Goal: Book appointment/travel/reservation

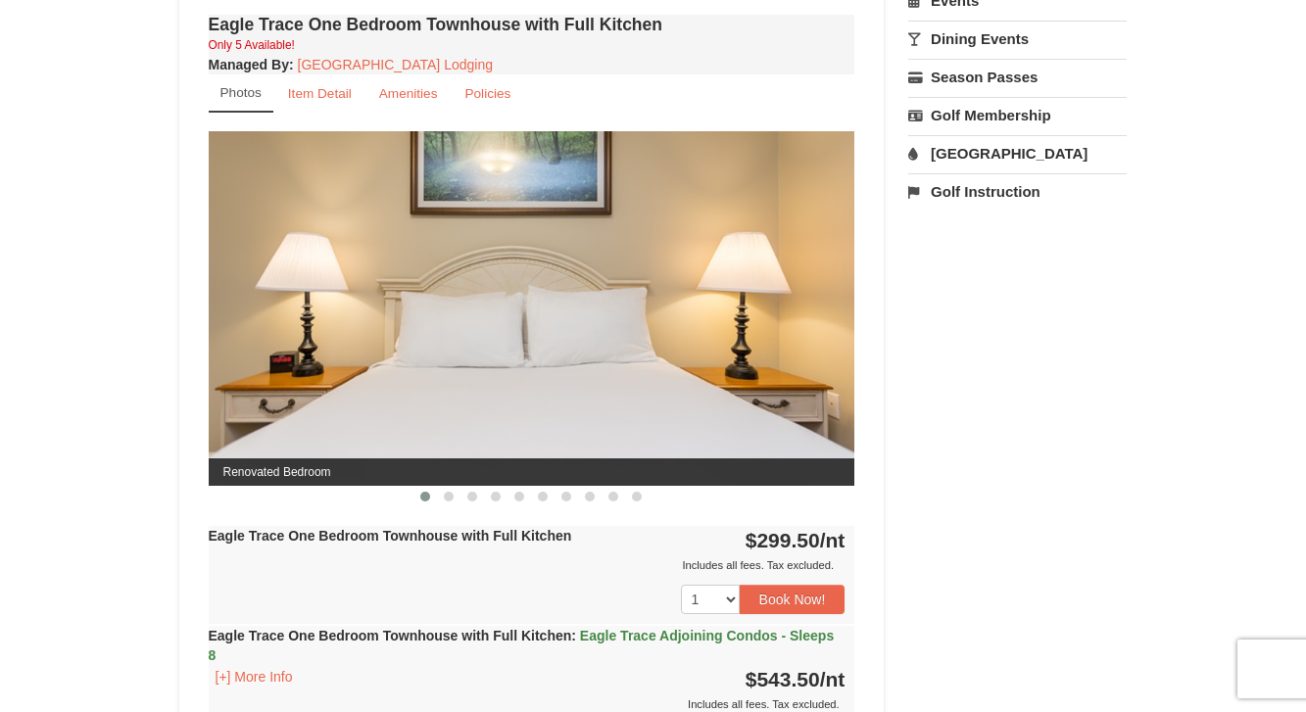
scroll to position [708, 0]
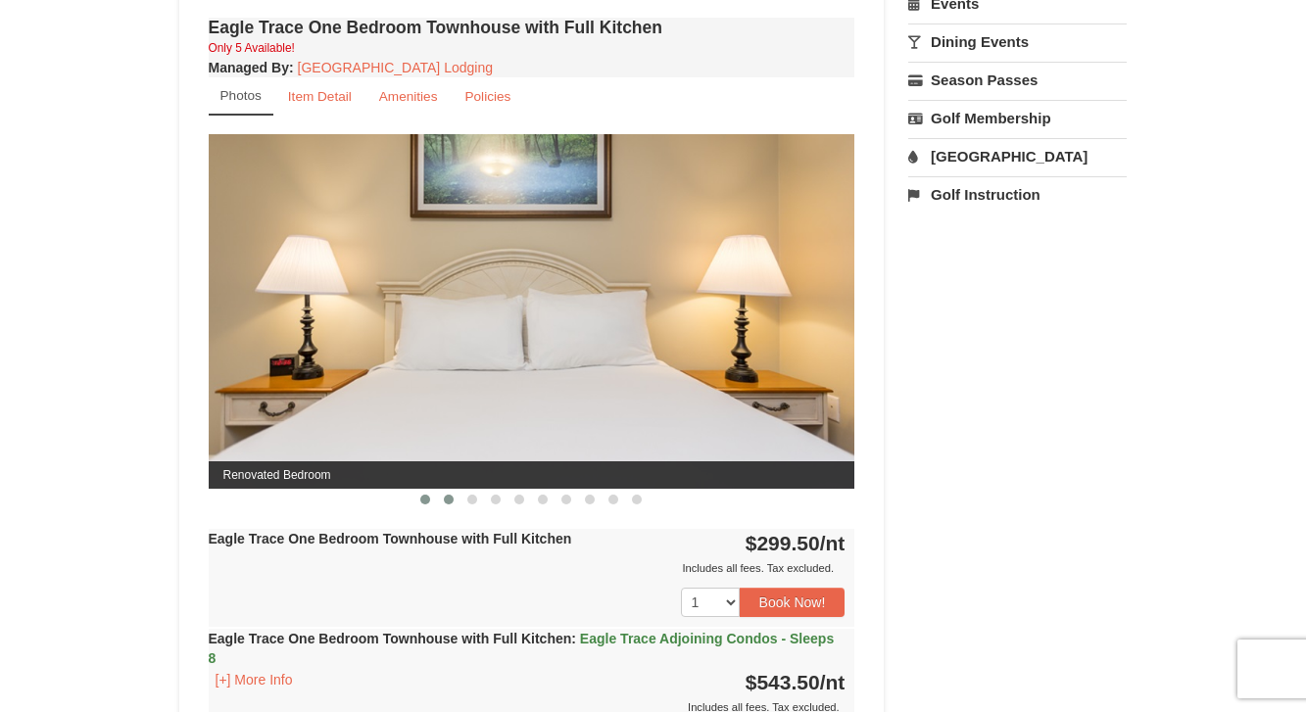
click at [451, 496] on span at bounding box center [449, 500] width 10 height 10
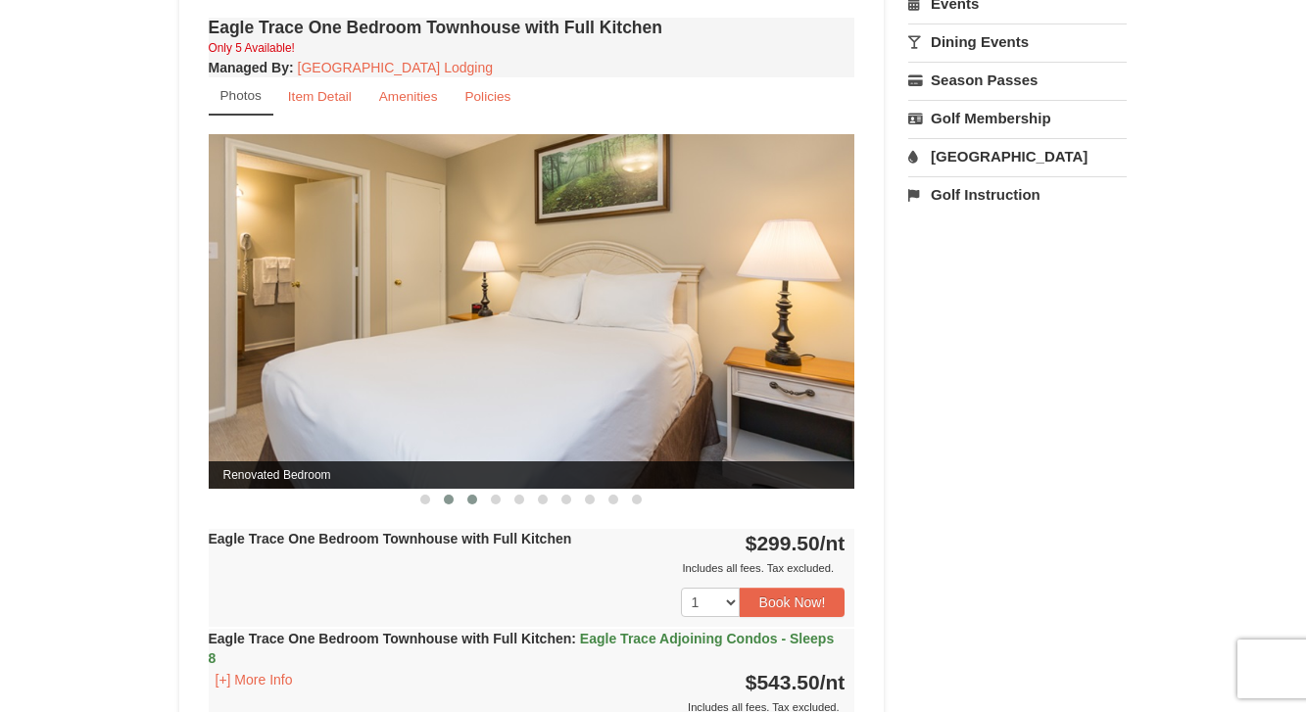
click at [468, 503] on button at bounding box center [472, 500] width 24 height 20
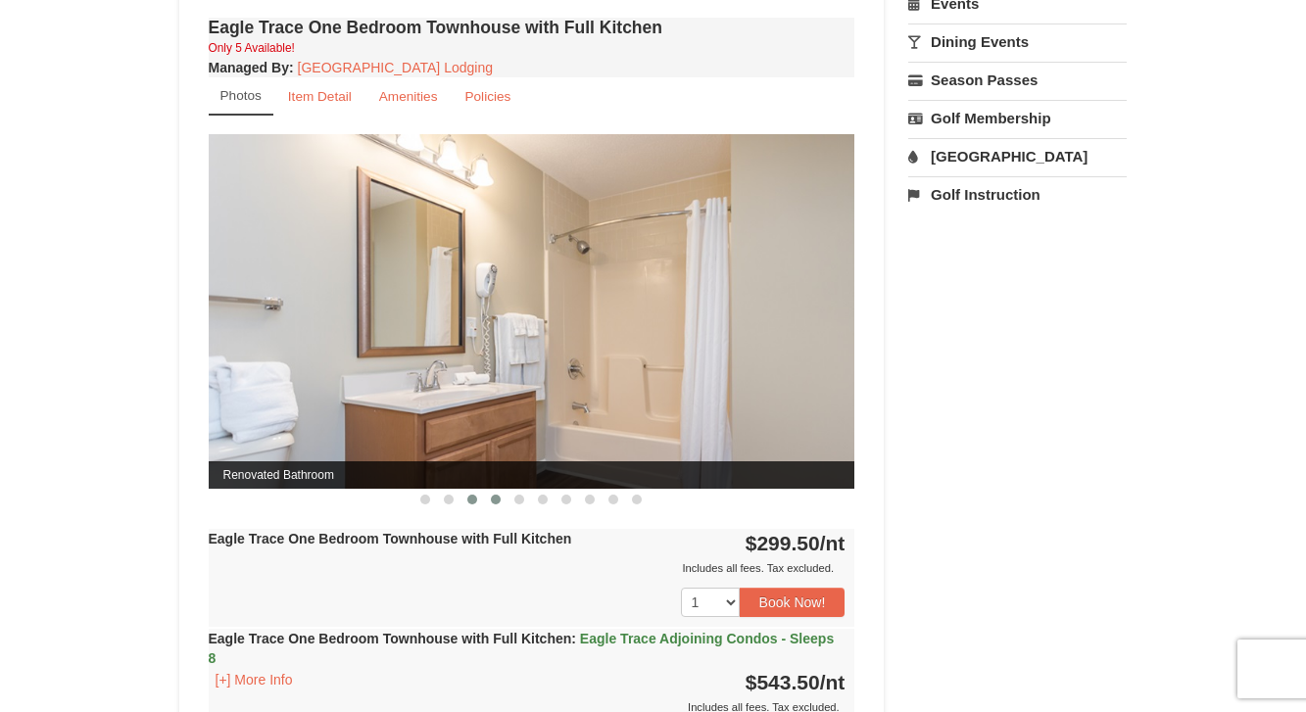
click at [493, 501] on span at bounding box center [496, 500] width 10 height 10
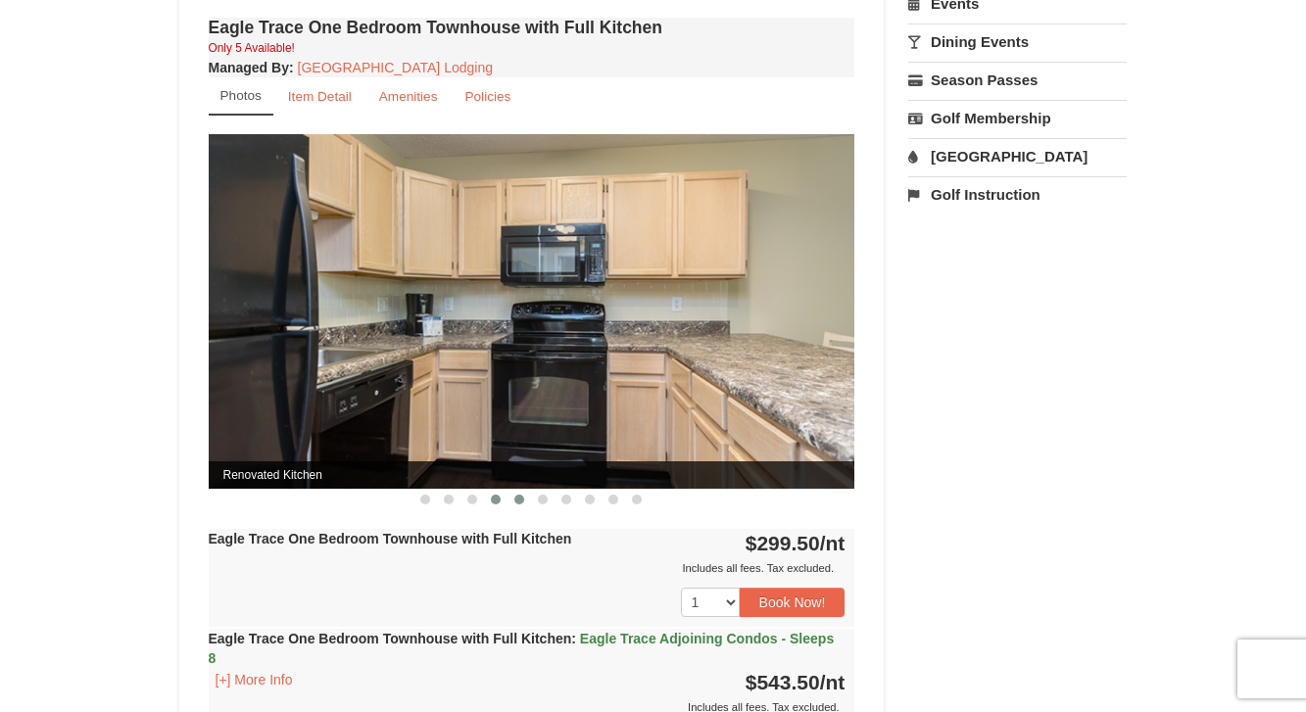
click at [517, 500] on span at bounding box center [519, 500] width 10 height 10
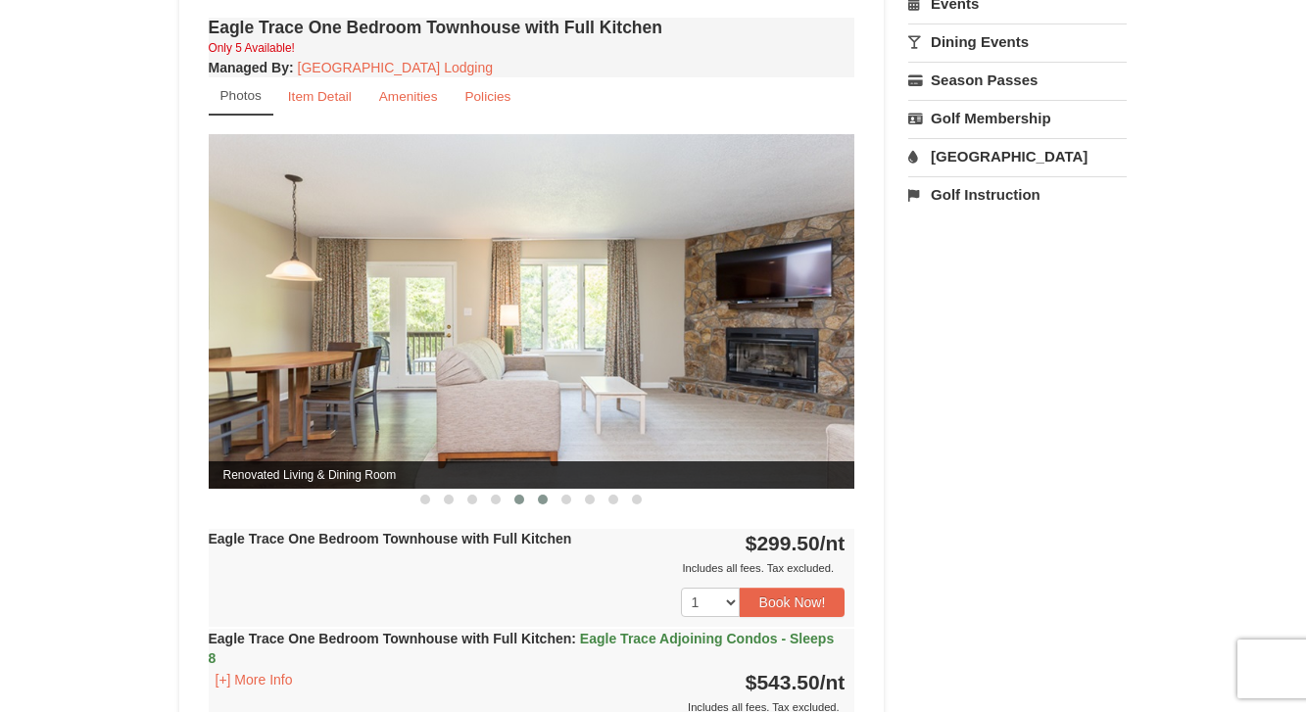
click at [544, 501] on span at bounding box center [543, 500] width 10 height 10
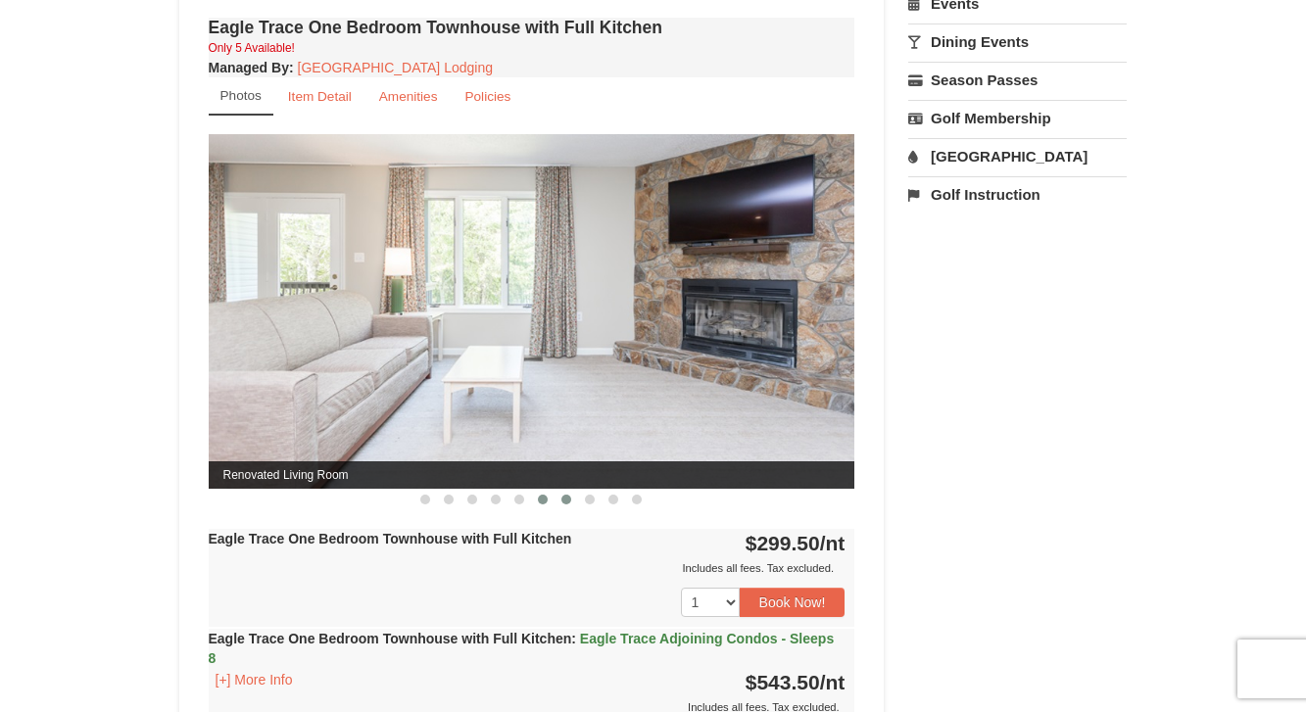
click at [565, 501] on span at bounding box center [566, 500] width 10 height 10
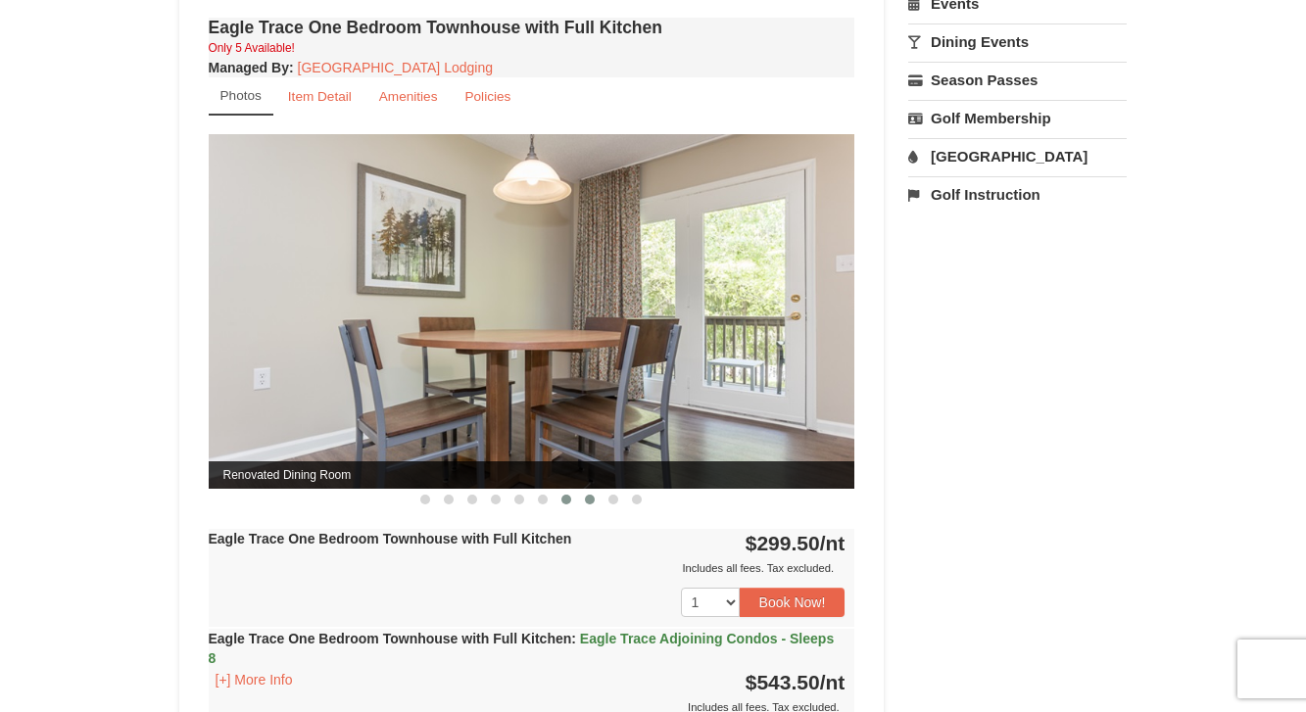
click at [589, 501] on span at bounding box center [590, 500] width 10 height 10
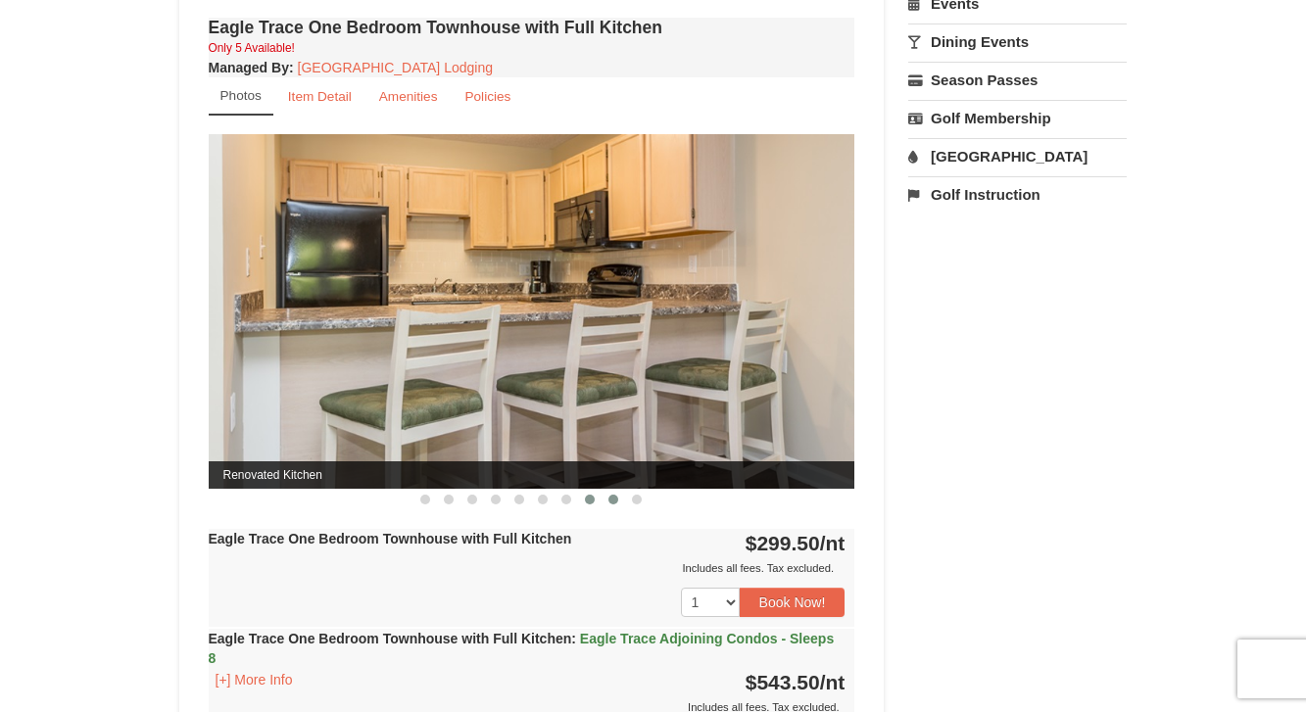
click at [610, 500] on span at bounding box center [613, 500] width 10 height 10
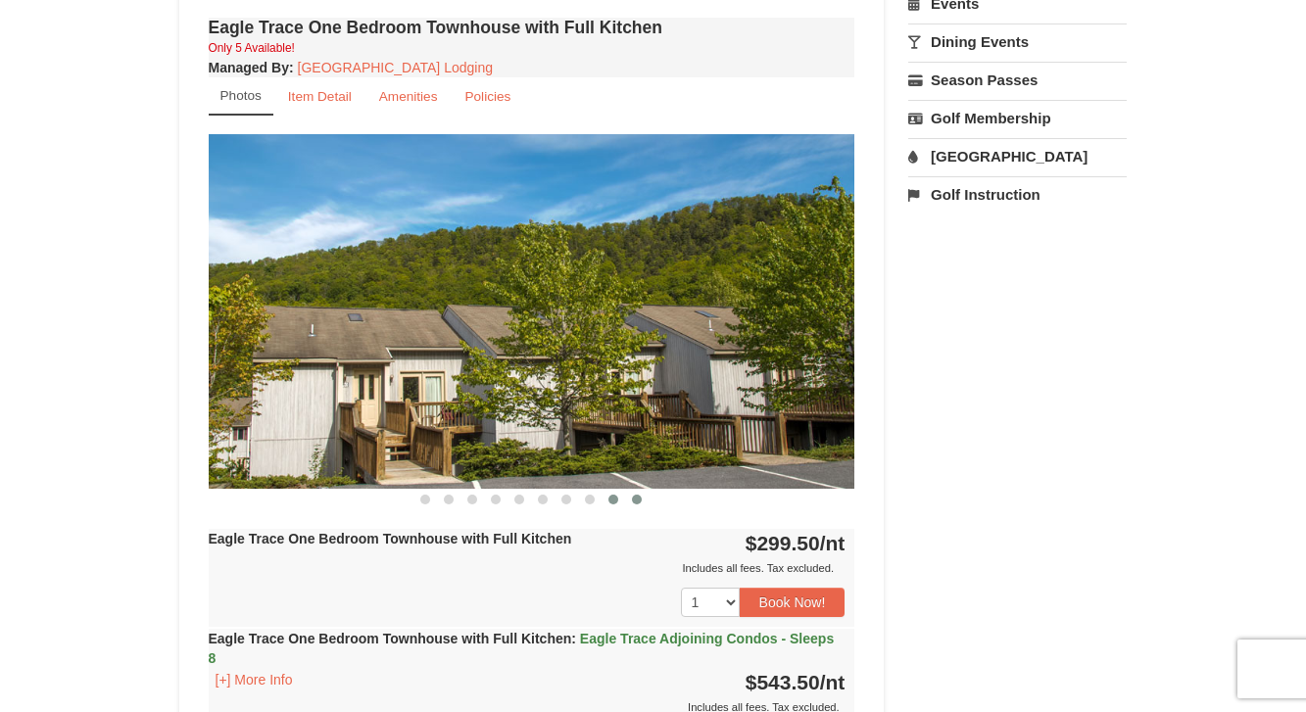
click at [636, 499] on span at bounding box center [637, 500] width 10 height 10
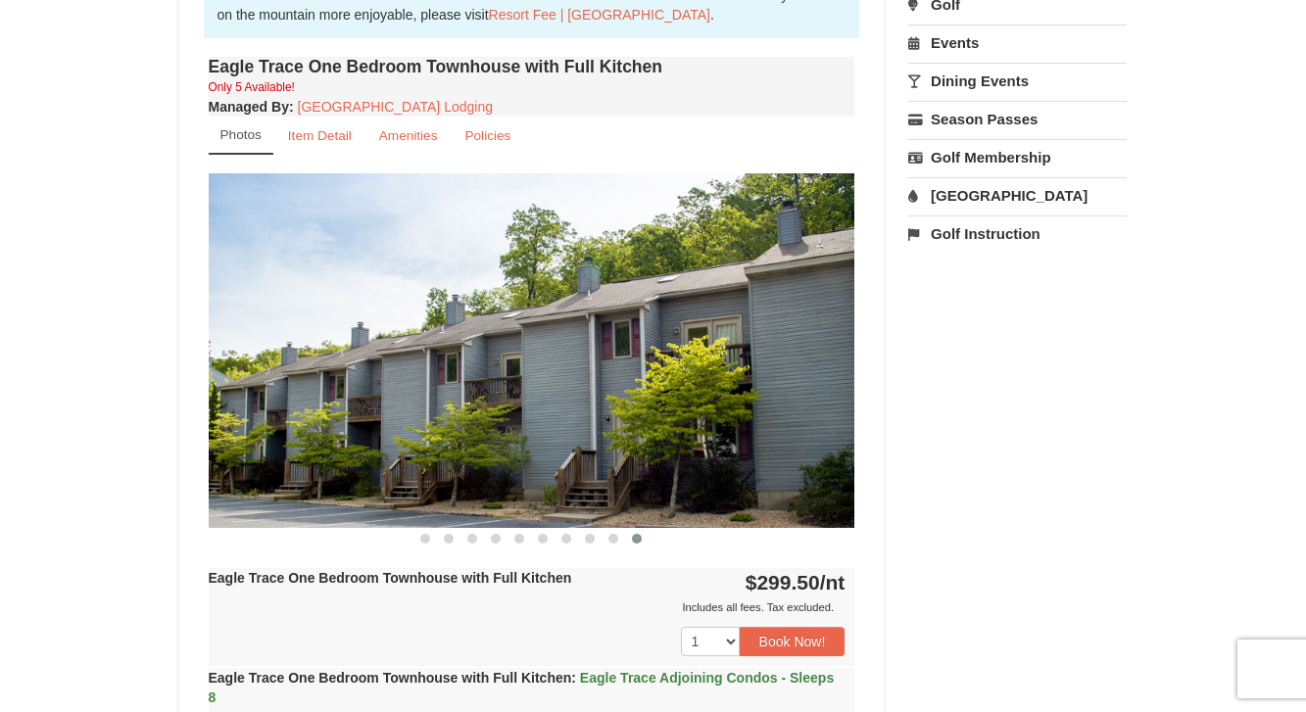
scroll to position [668, 0]
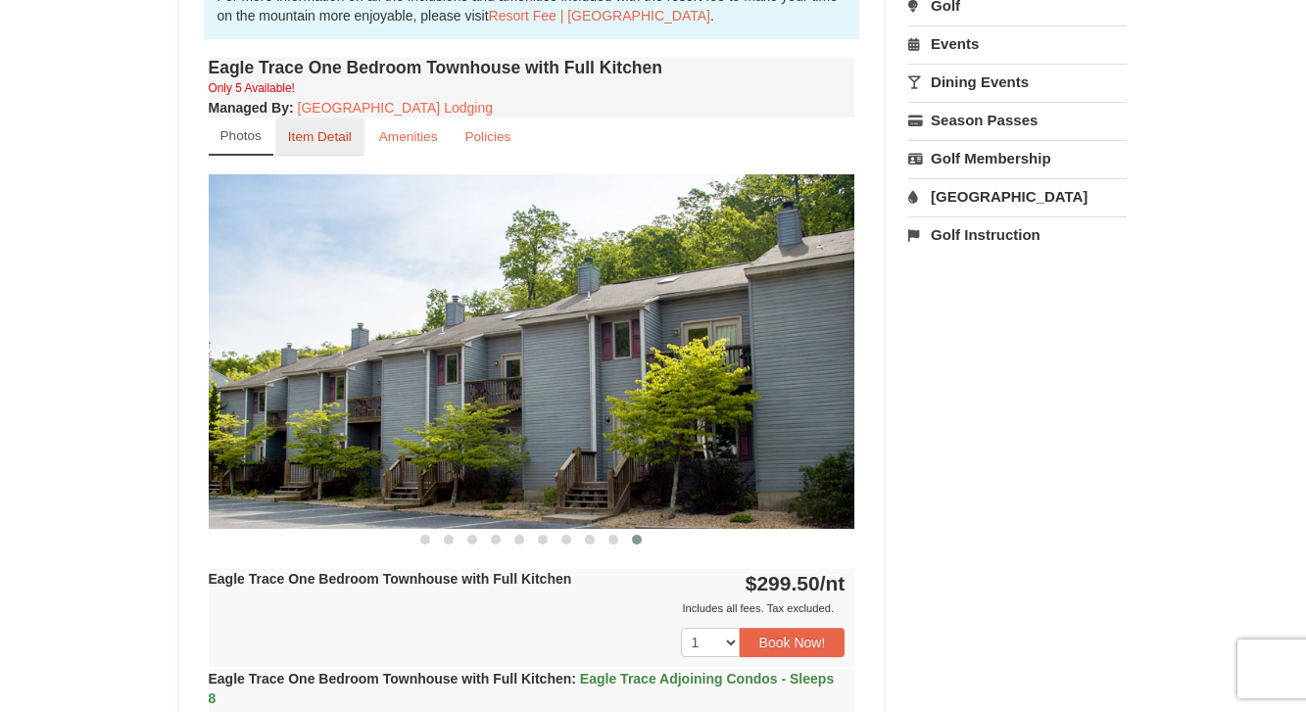
click at [327, 139] on small "Item Detail" at bounding box center [320, 136] width 64 height 15
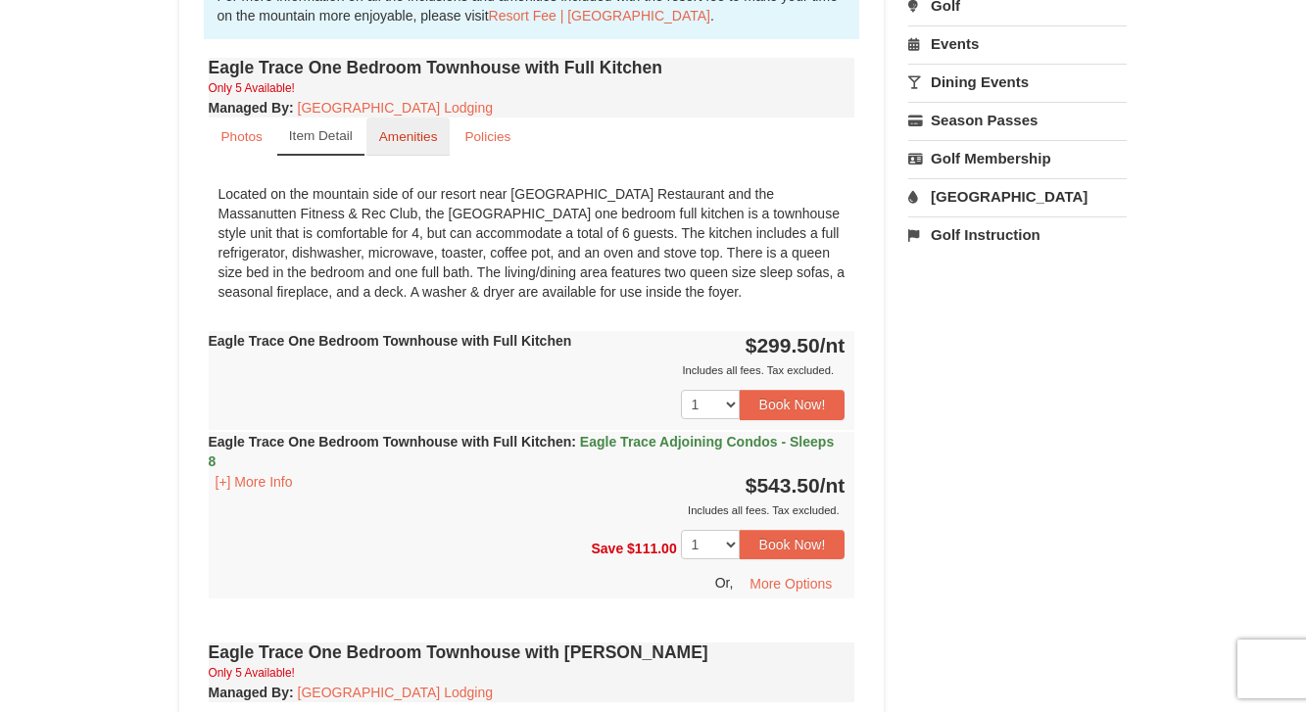
click at [394, 142] on small "Amenities" at bounding box center [408, 136] width 59 height 15
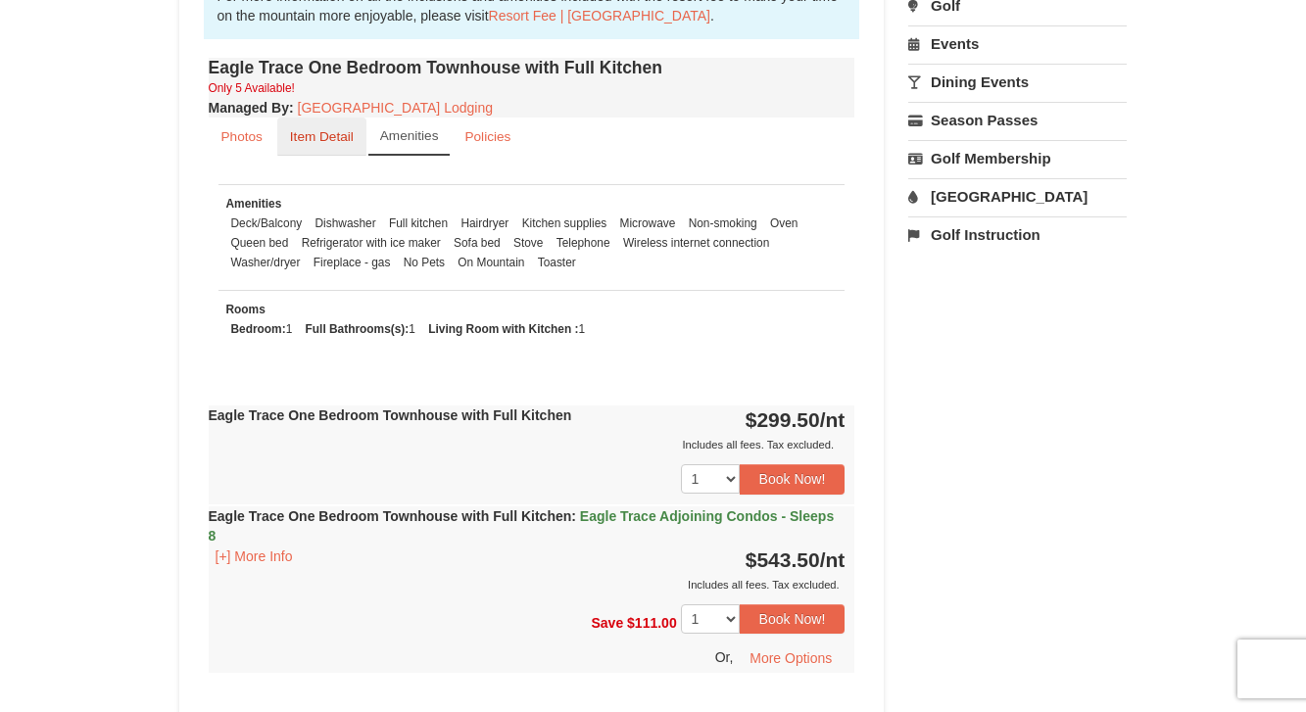
click at [327, 143] on small "Item Detail" at bounding box center [322, 136] width 64 height 15
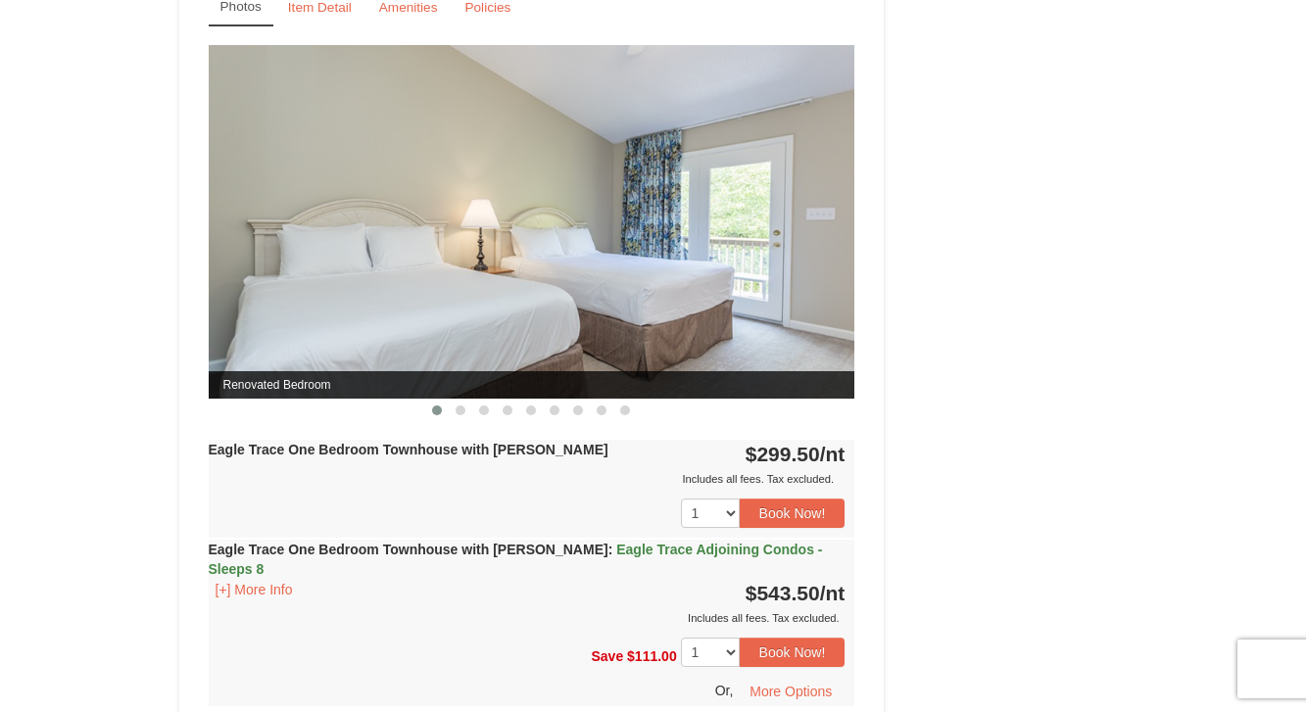
scroll to position [1395, 0]
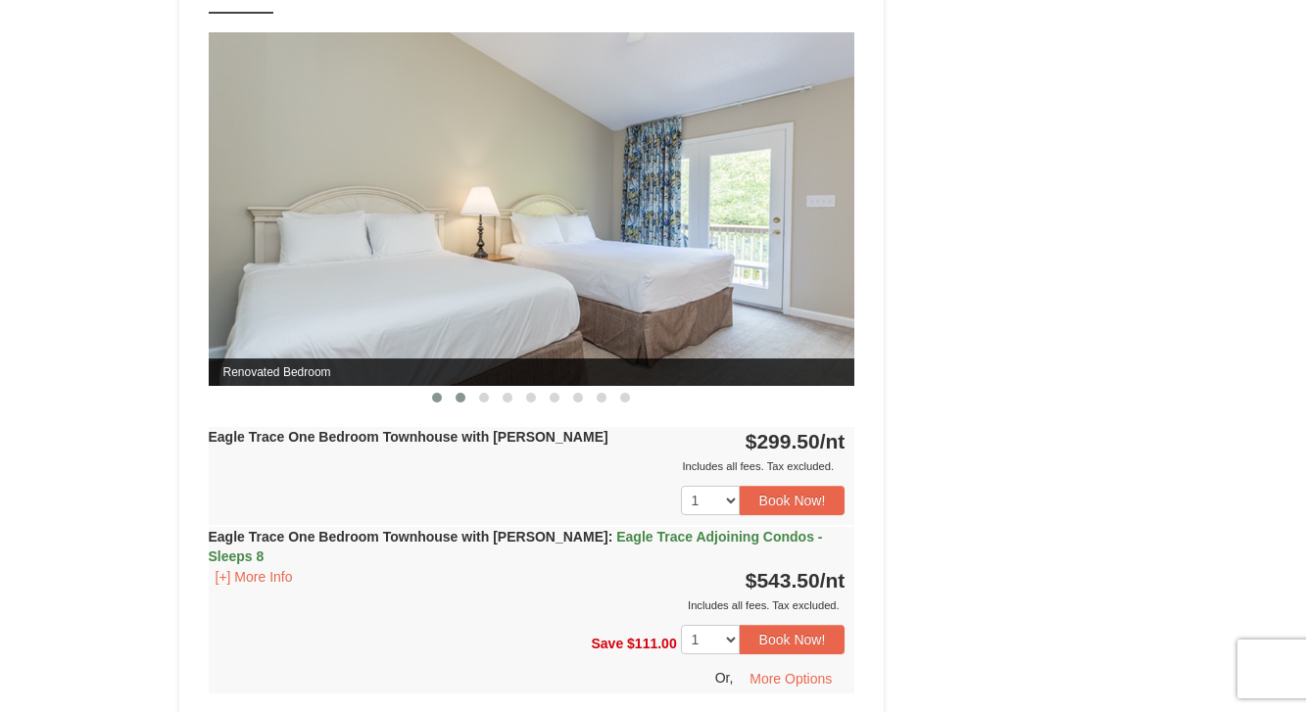
click at [468, 400] on button at bounding box center [461, 398] width 24 height 20
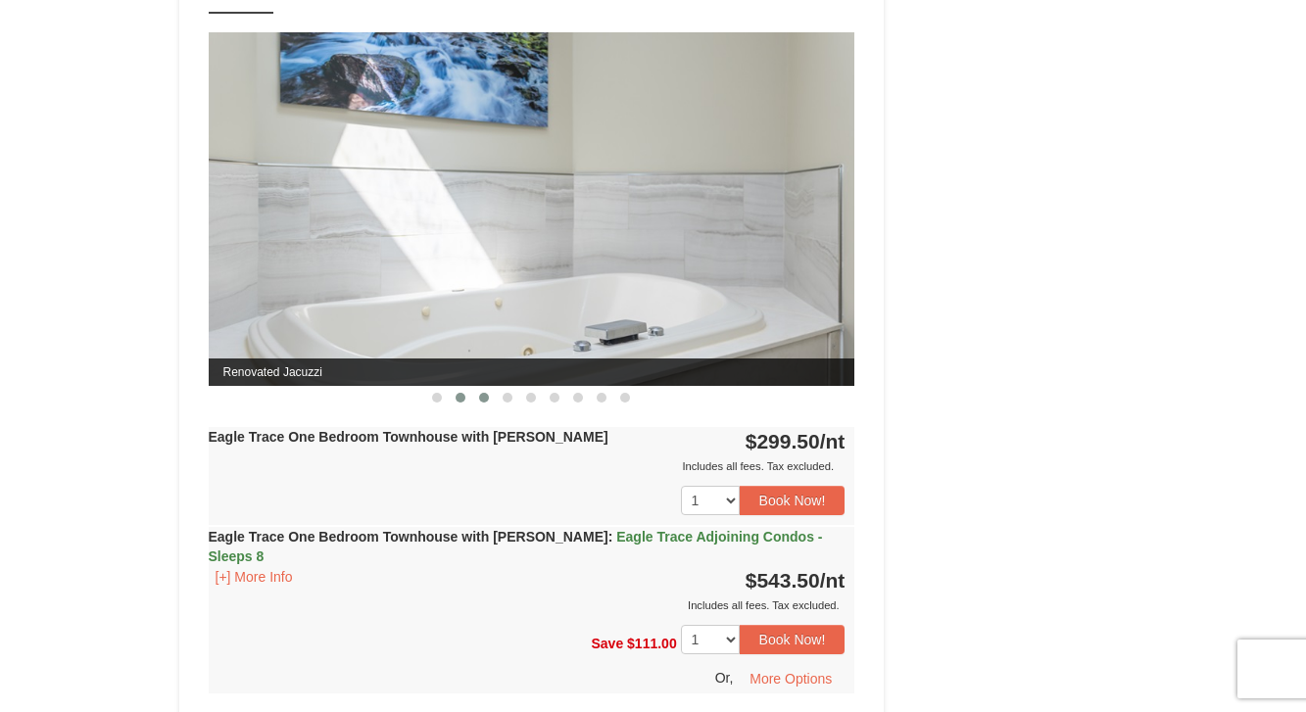
click at [487, 402] on button at bounding box center [484, 398] width 24 height 20
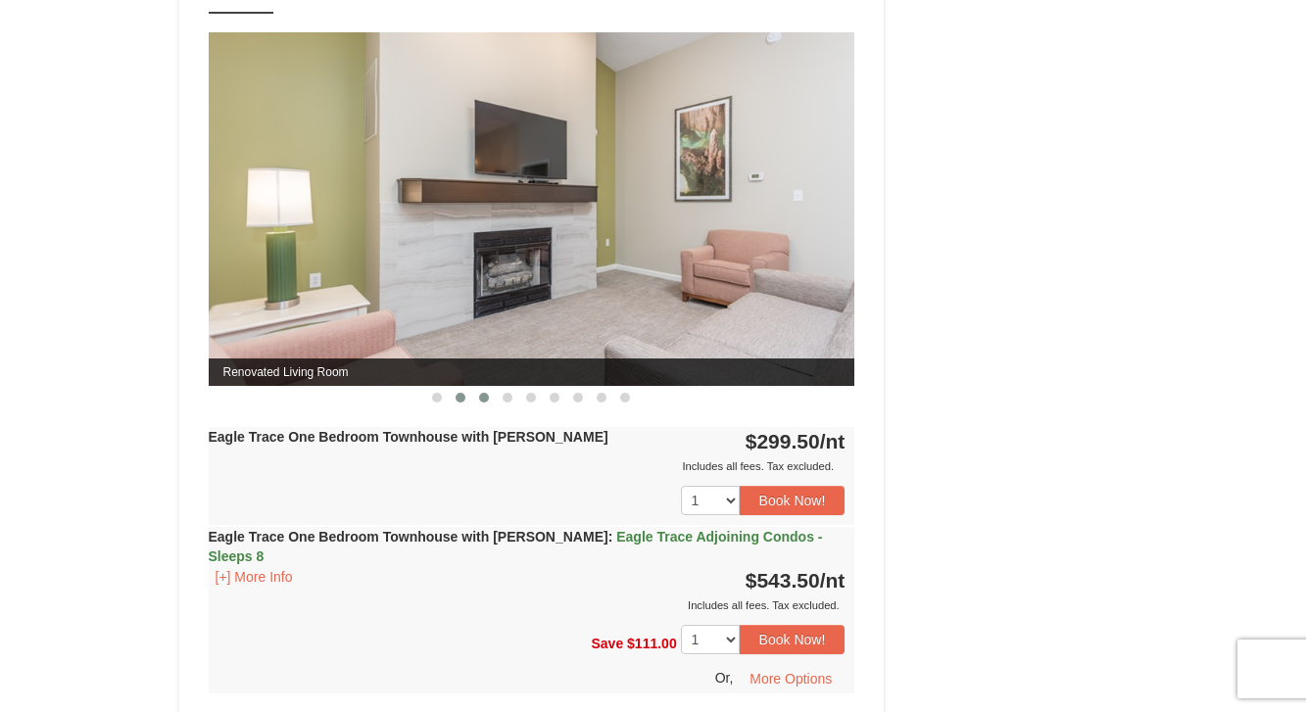
click at [462, 395] on span at bounding box center [460, 398] width 10 height 10
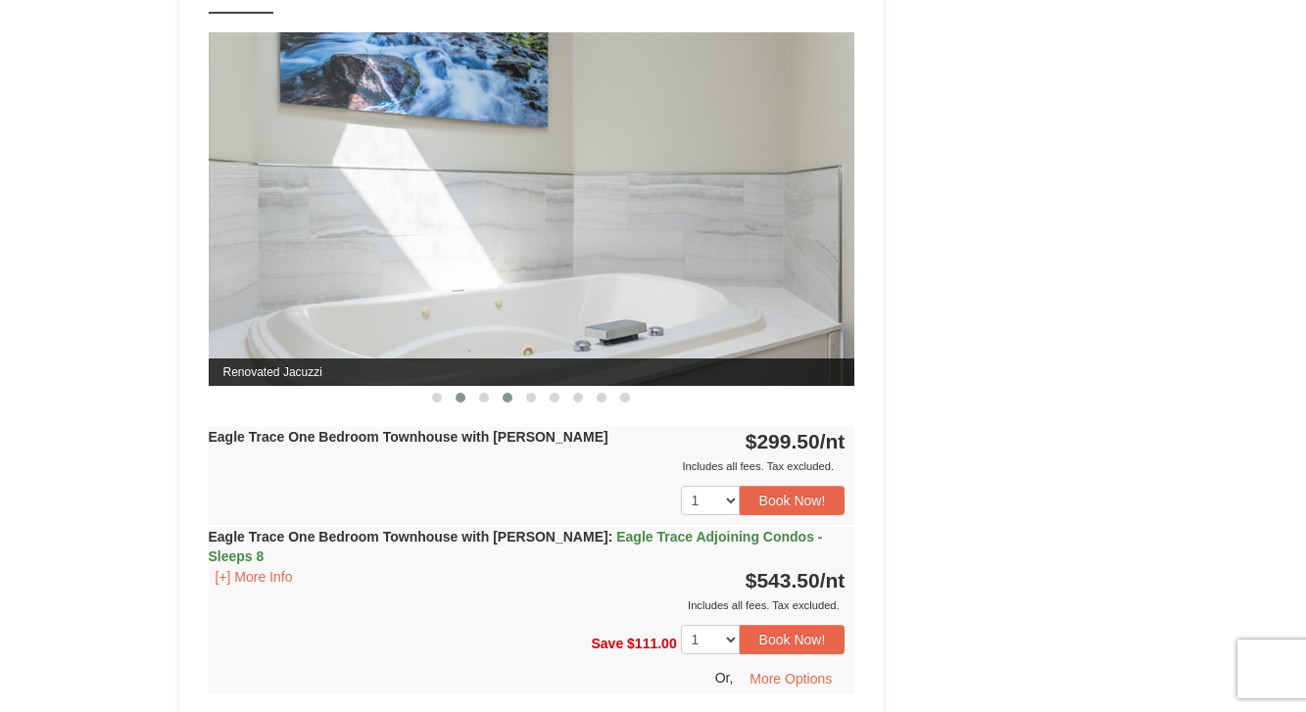
click at [496, 400] on button at bounding box center [508, 398] width 24 height 20
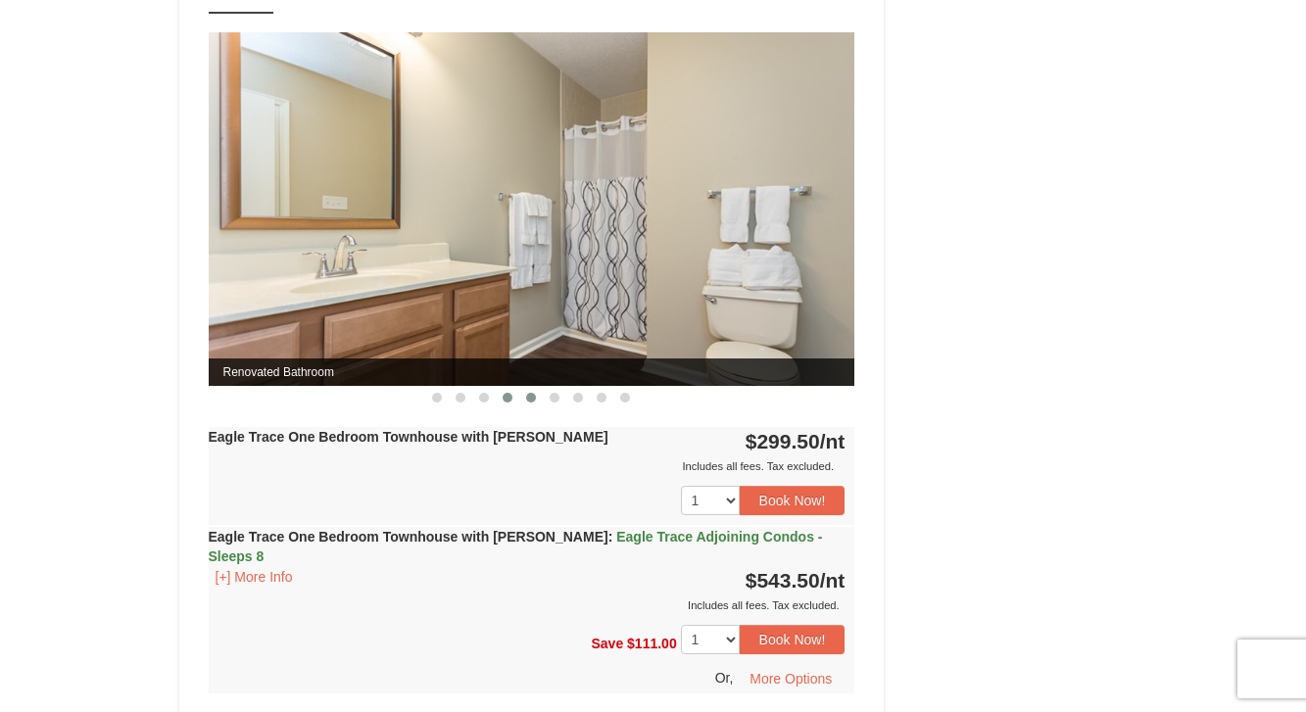
click at [520, 401] on button at bounding box center [531, 398] width 24 height 20
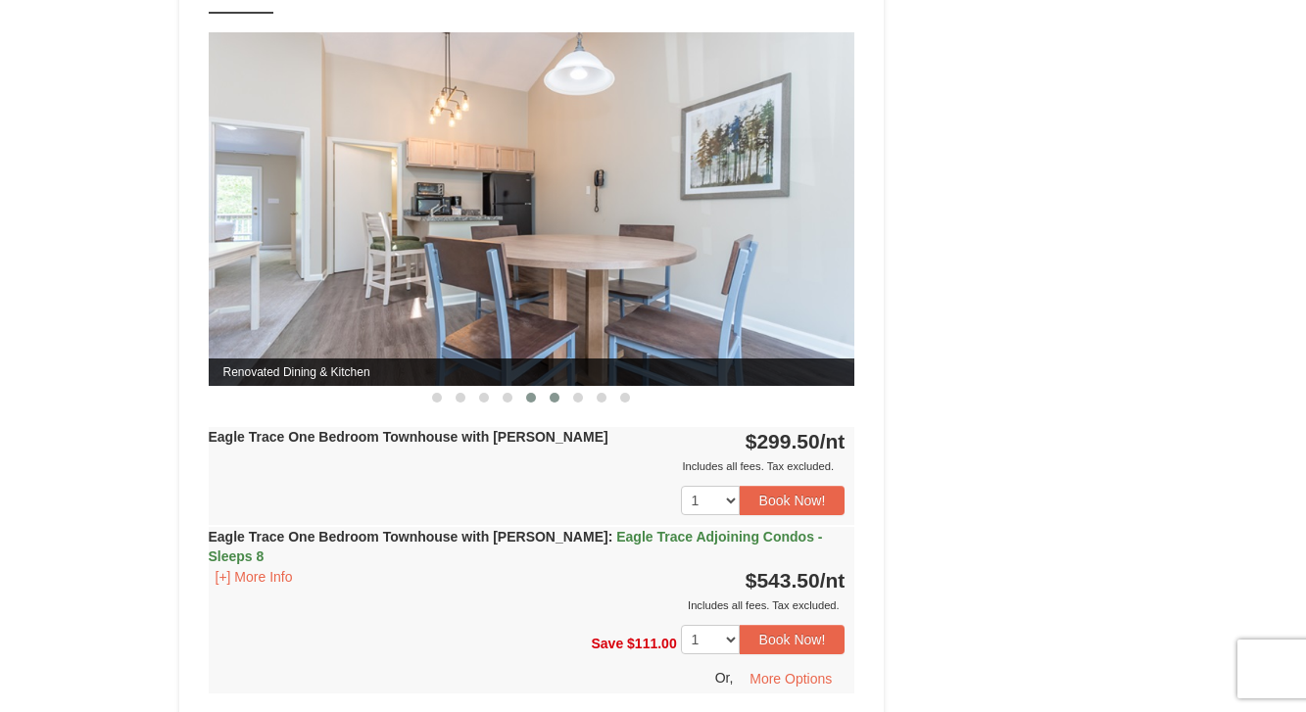
click at [552, 400] on span at bounding box center [554, 398] width 10 height 10
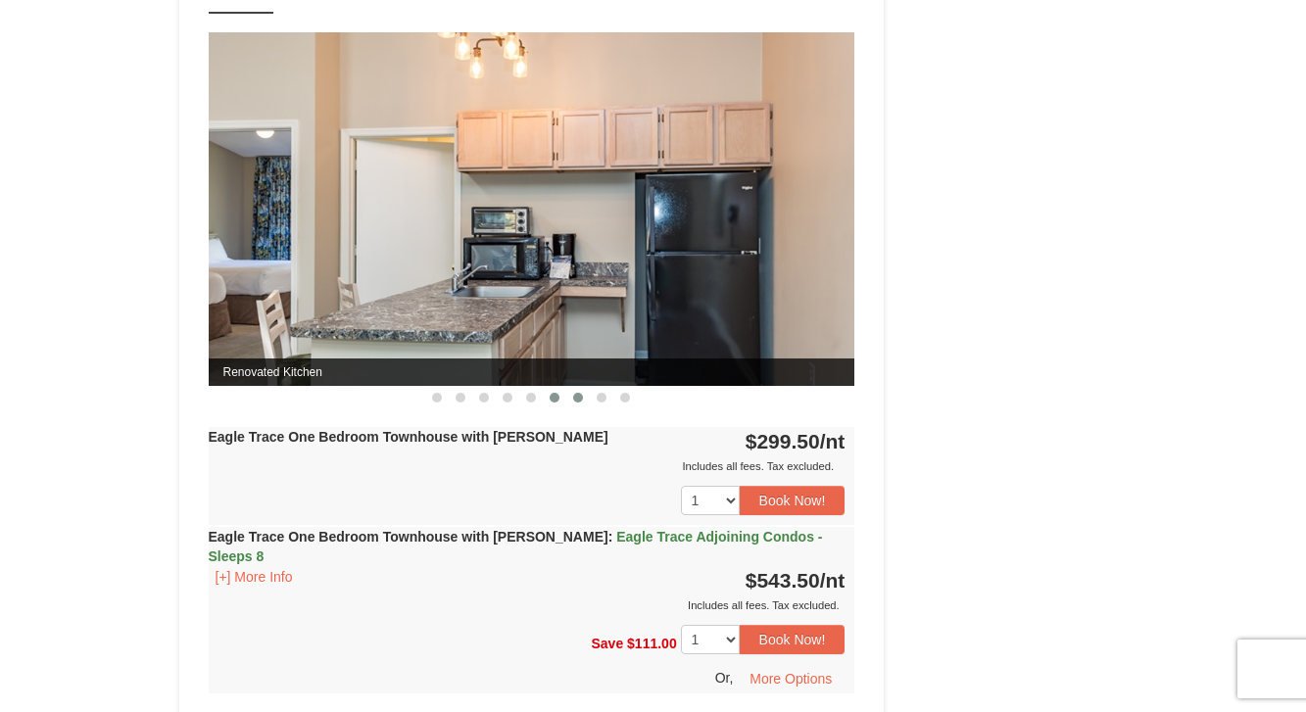
click at [573, 398] on span at bounding box center [578, 398] width 10 height 10
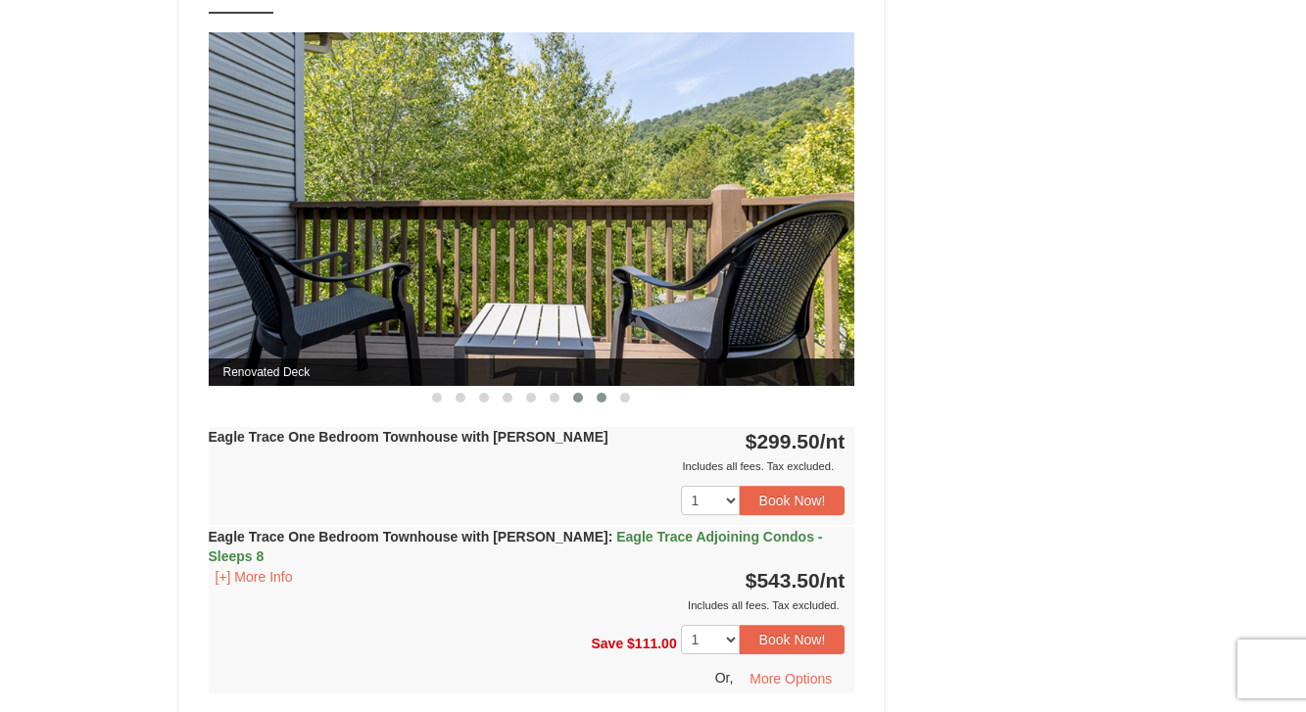
click at [596, 398] on span at bounding box center [601, 398] width 10 height 10
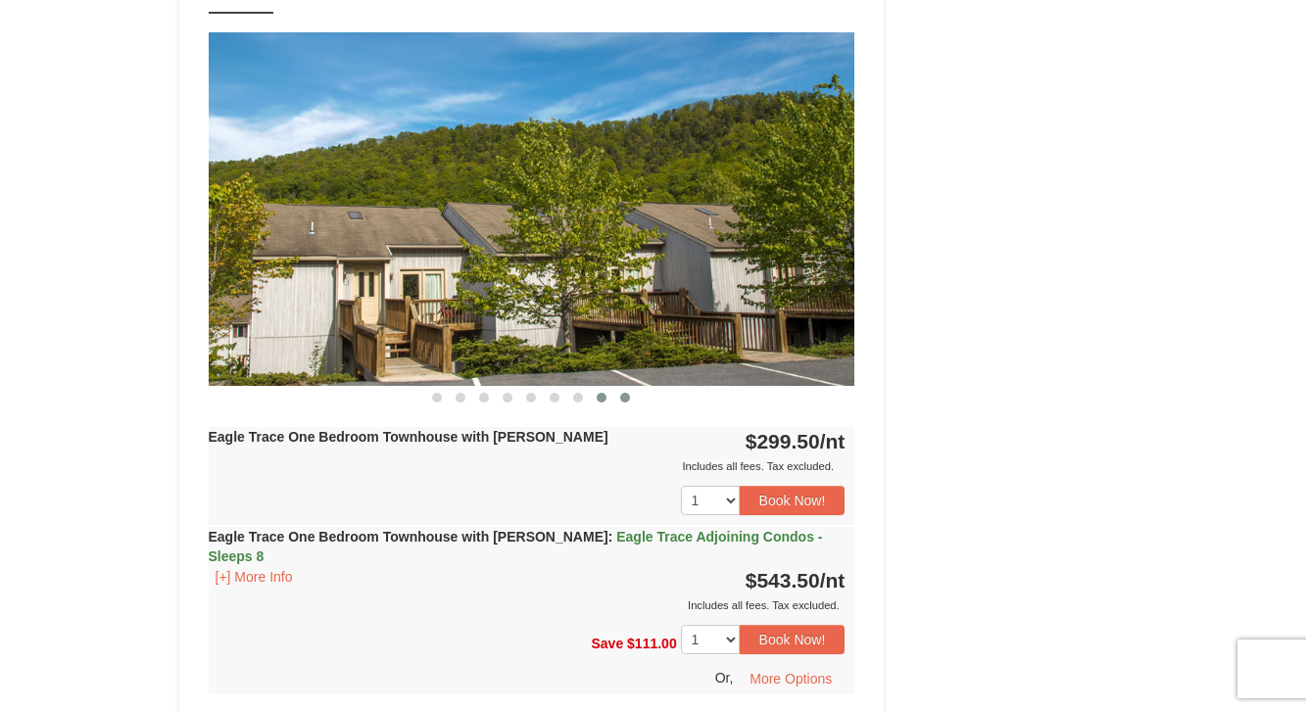
click at [620, 398] on span at bounding box center [625, 398] width 10 height 10
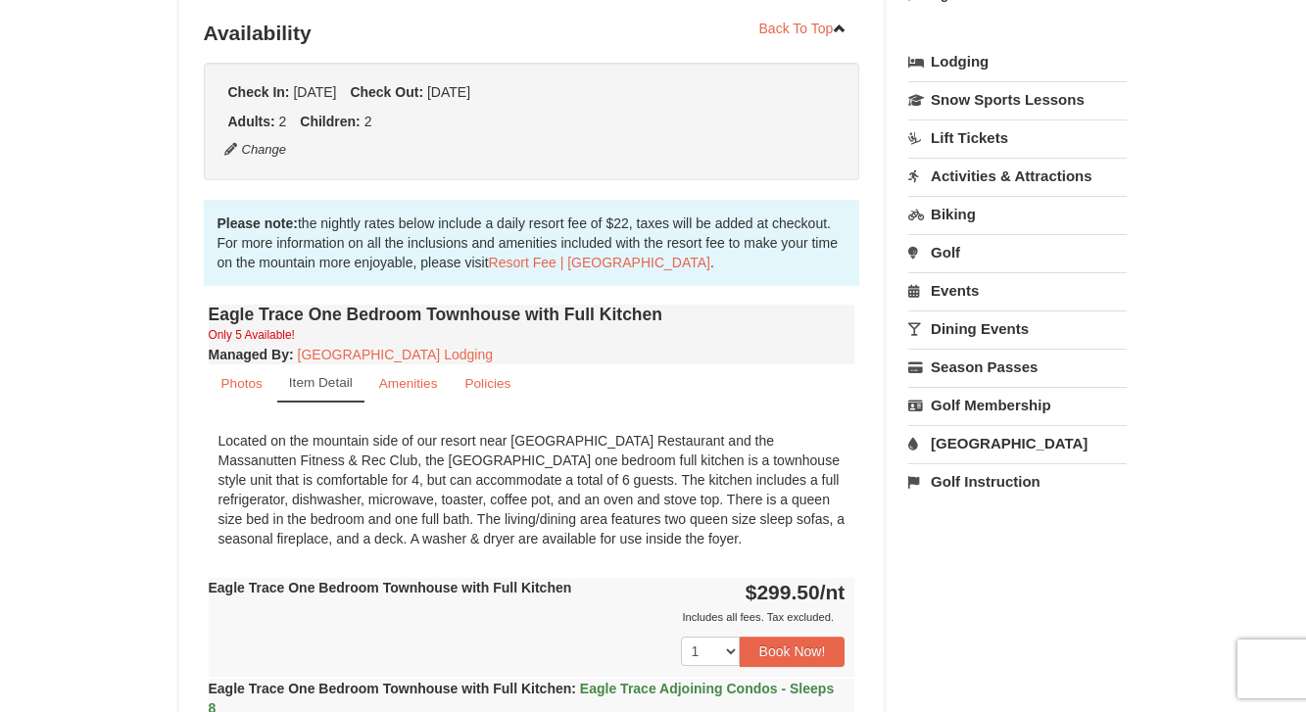
scroll to position [500, 0]
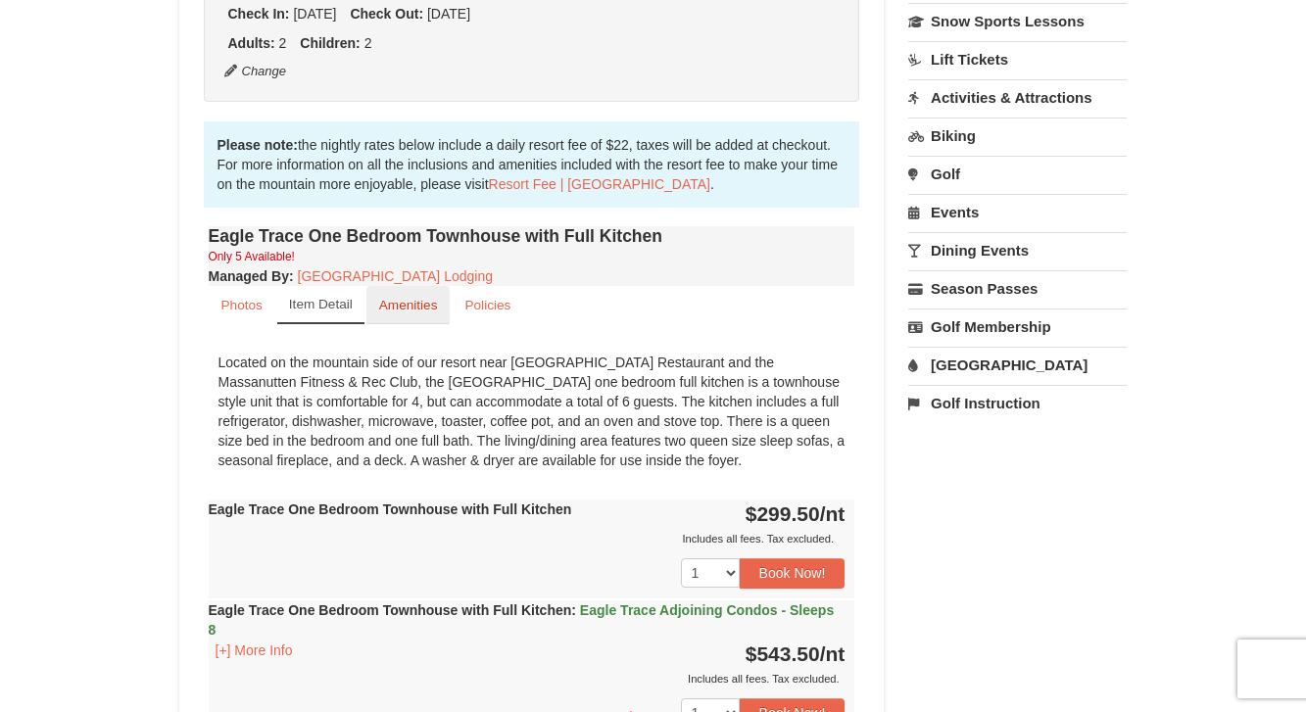
click at [404, 305] on small "Amenities" at bounding box center [408, 305] width 59 height 15
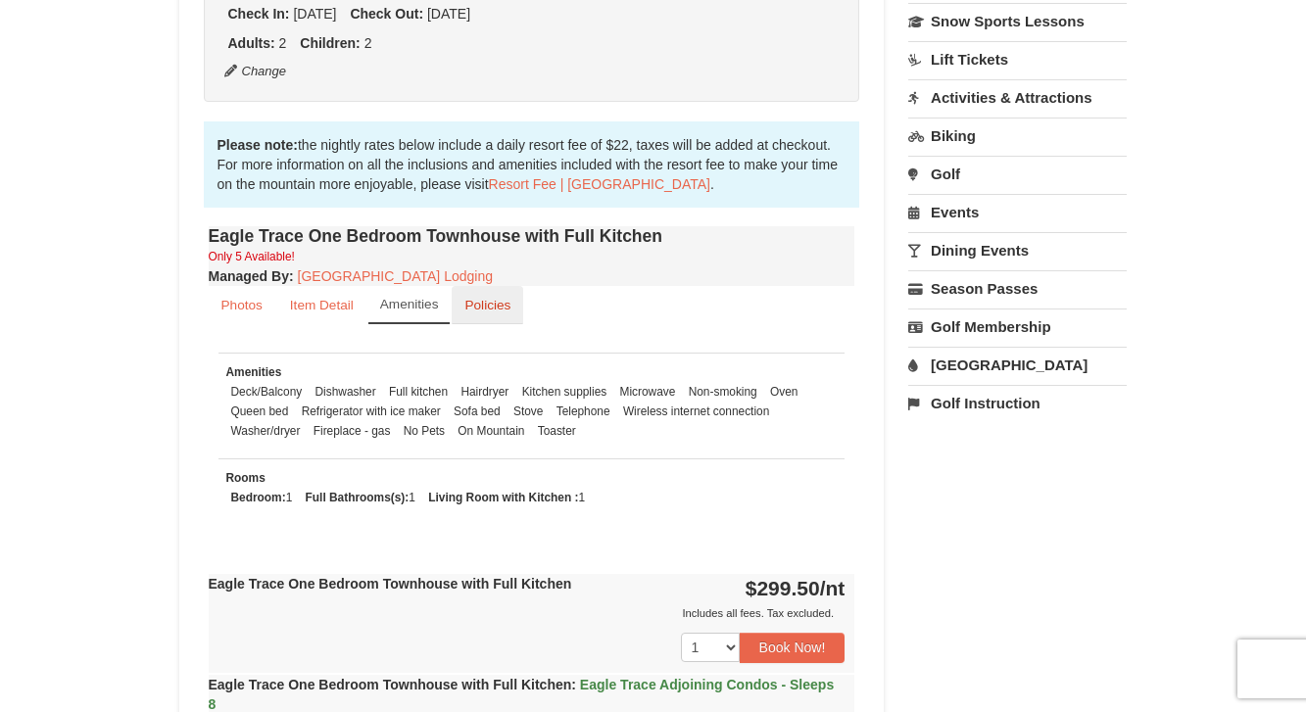
click at [488, 313] on link "Policies" at bounding box center [487, 305] width 71 height 38
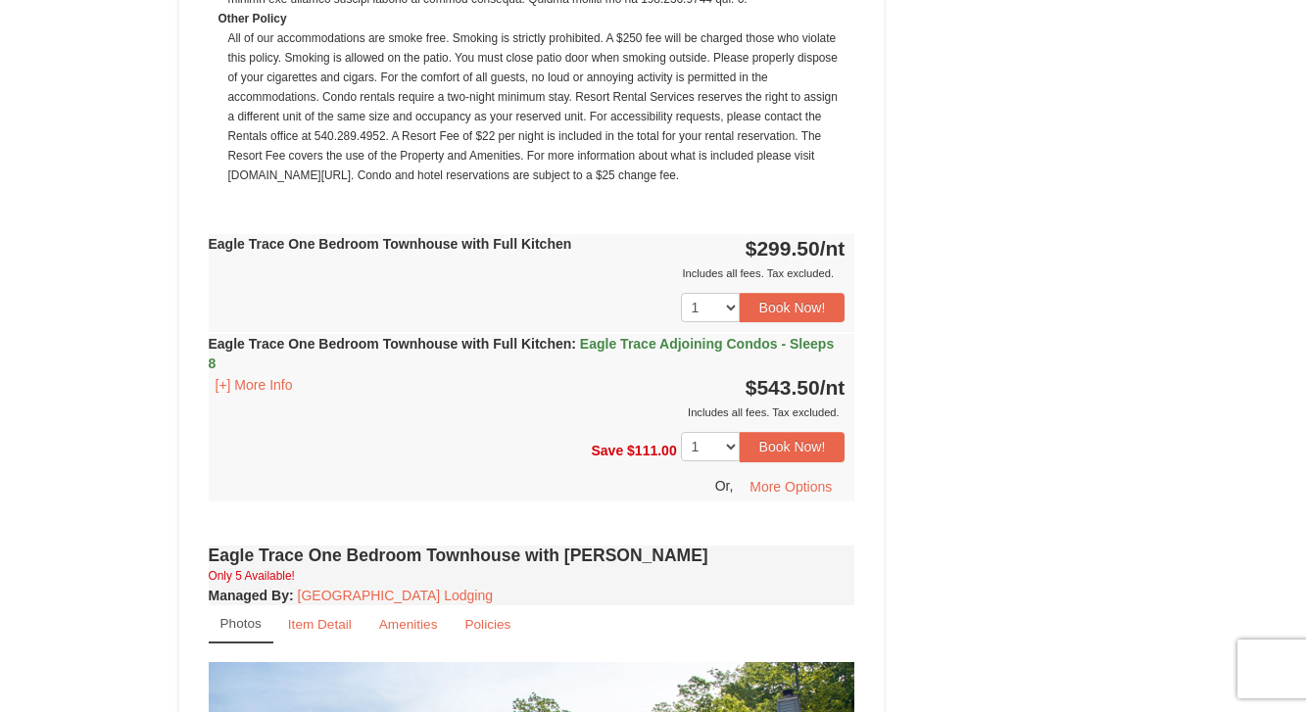
scroll to position [1590, 0]
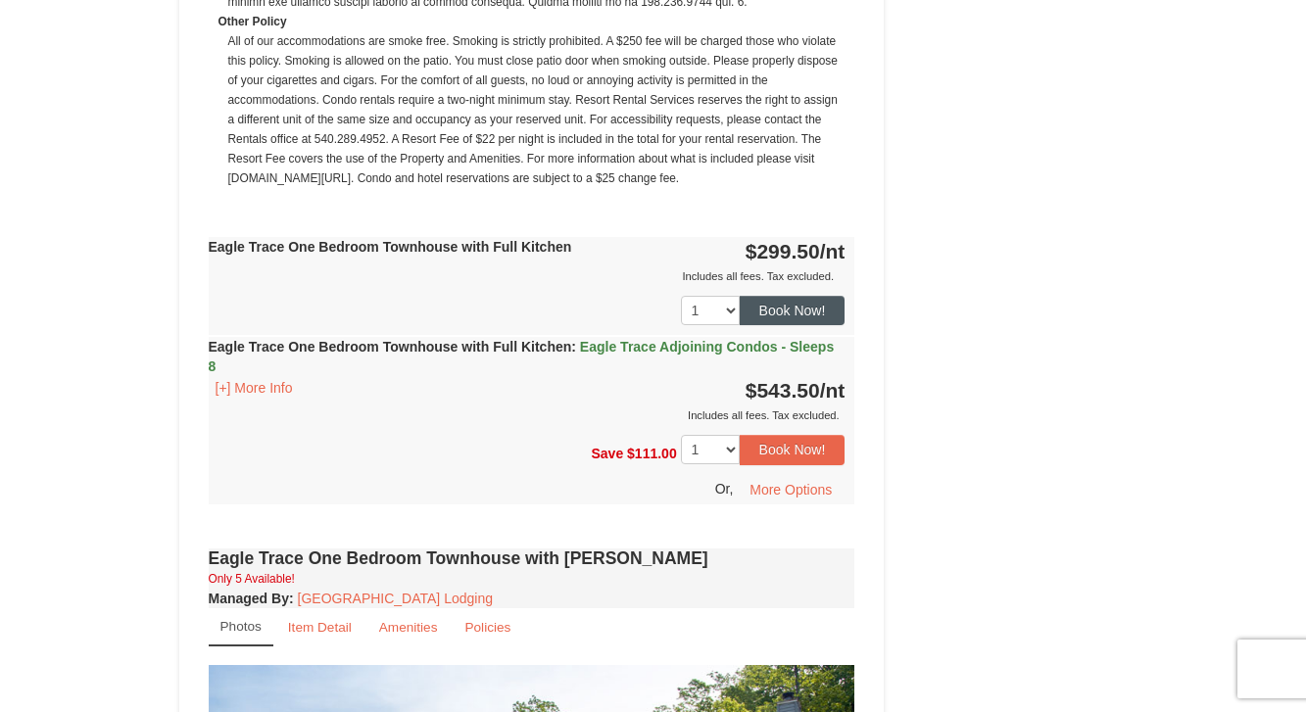
click at [752, 320] on button "Book Now!" at bounding box center [792, 310] width 106 height 29
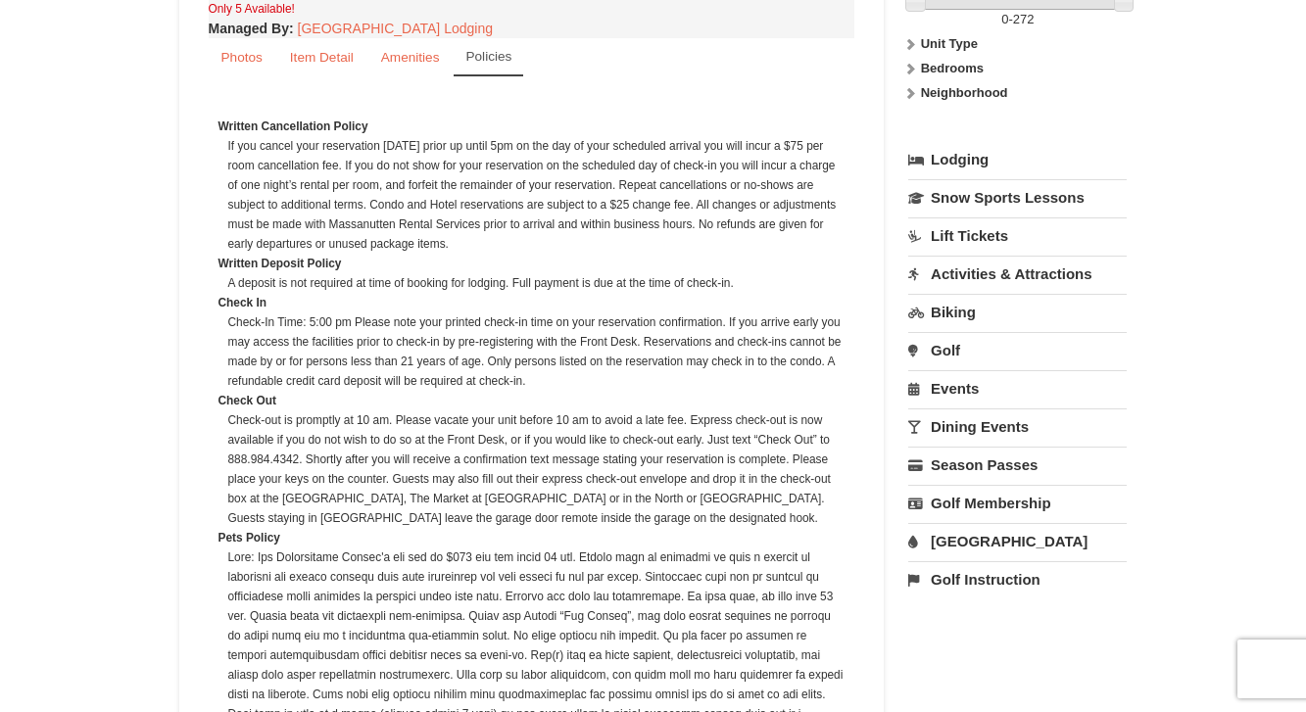
scroll to position [747, 0]
click at [985, 243] on link "Lift Tickets" at bounding box center [1017, 235] width 218 height 36
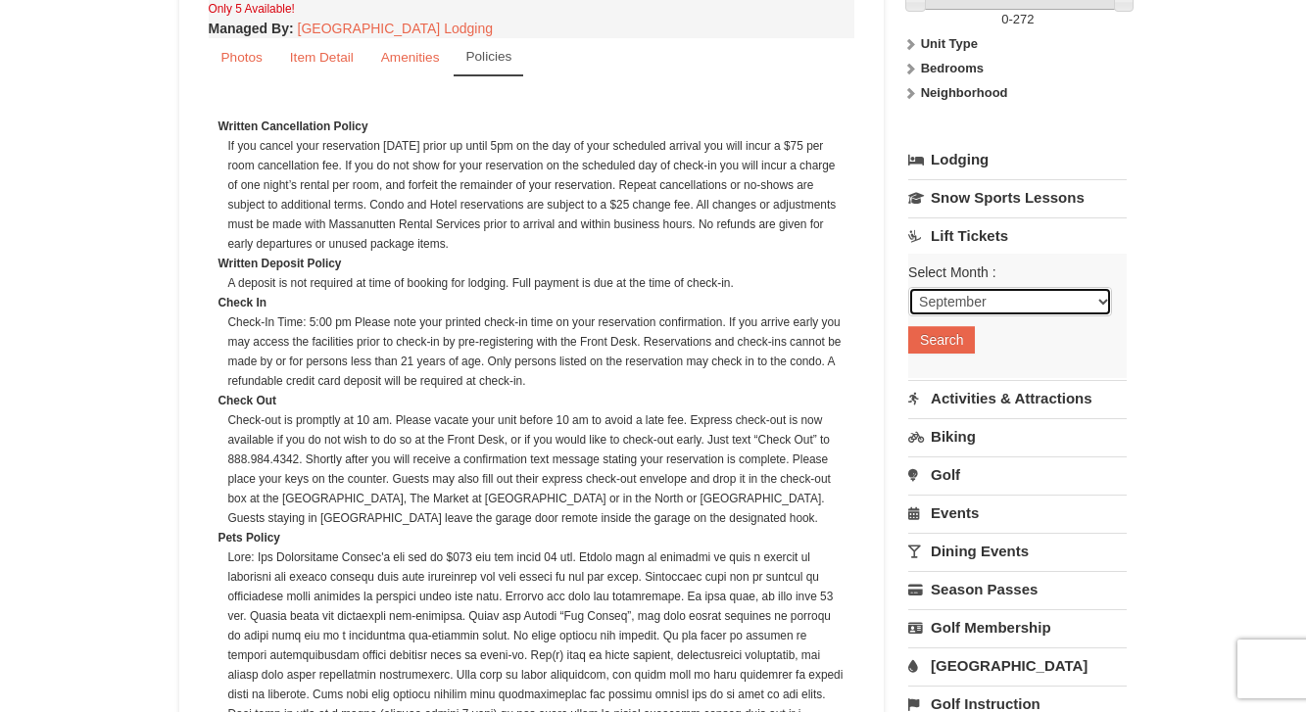
select select "1"
click at [943, 345] on button "Search" at bounding box center [941, 339] width 67 height 27
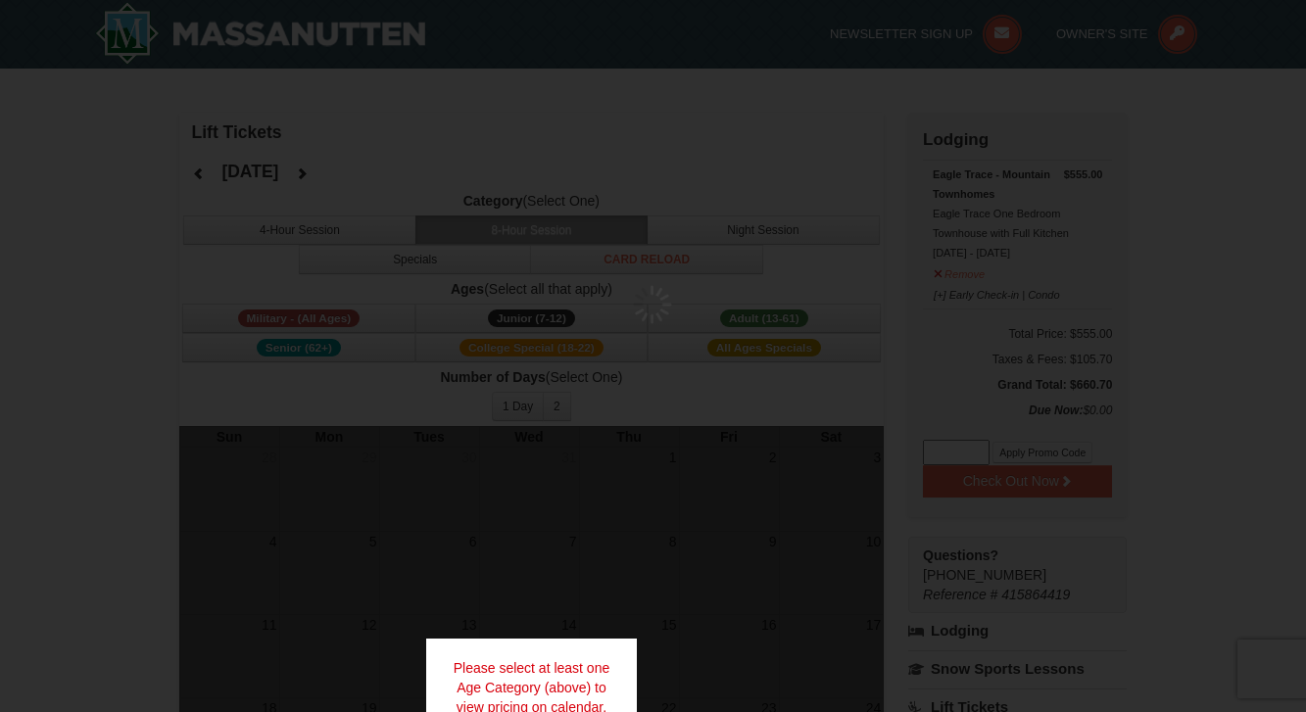
select select "1"
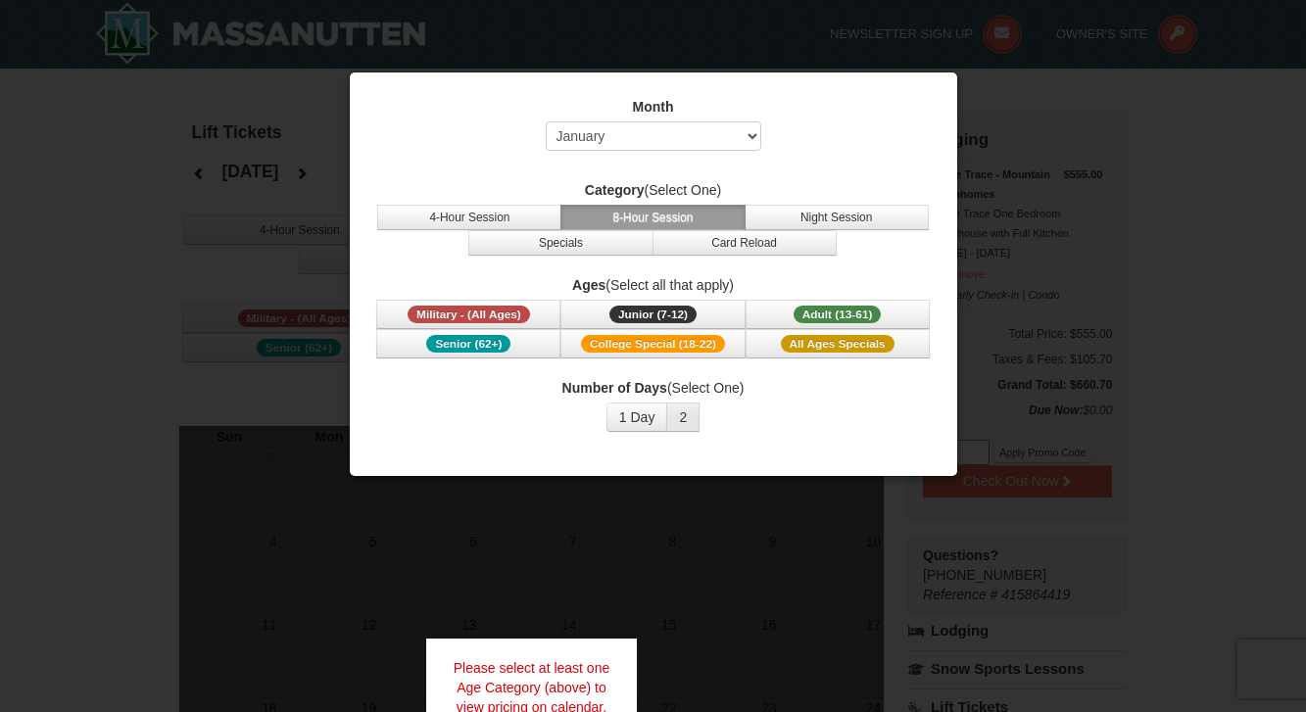
click at [686, 424] on button "2" at bounding box center [682, 417] width 33 height 29
click at [468, 218] on button "4-Hour Session" at bounding box center [469, 217] width 184 height 25
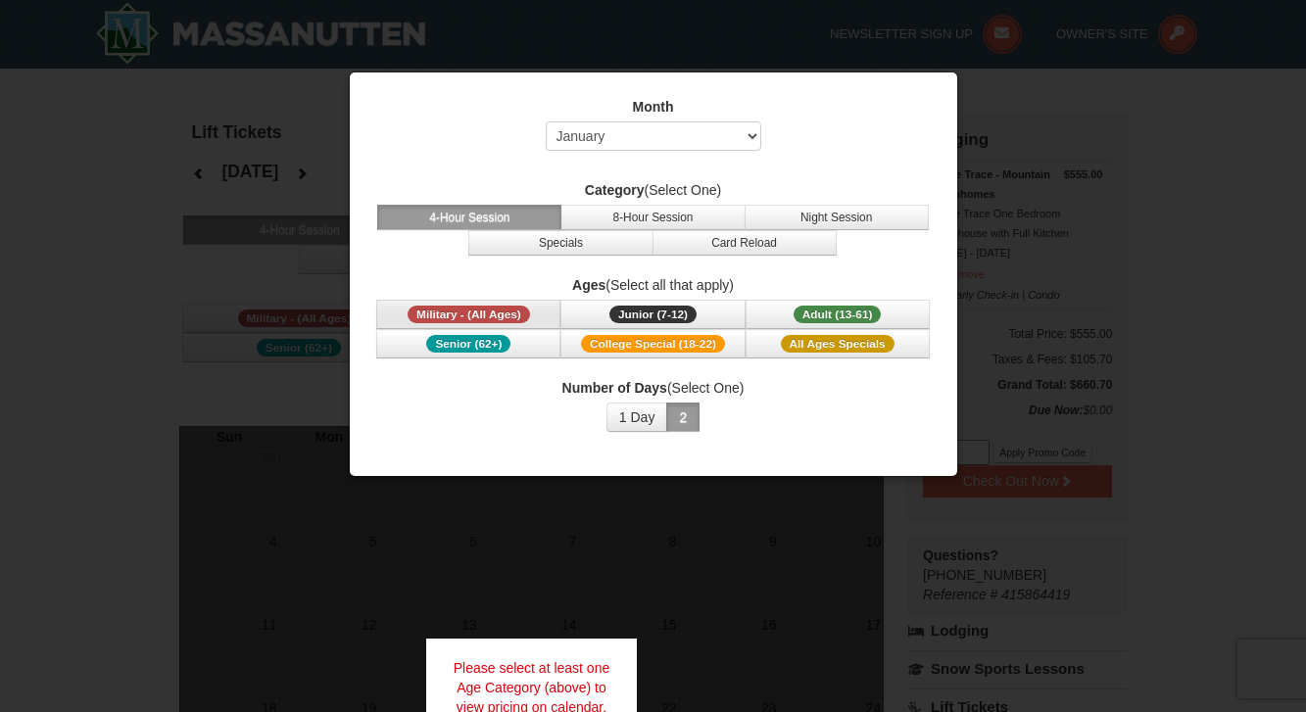
click at [511, 317] on span "Military - (All Ages)" at bounding box center [468, 315] width 122 height 18
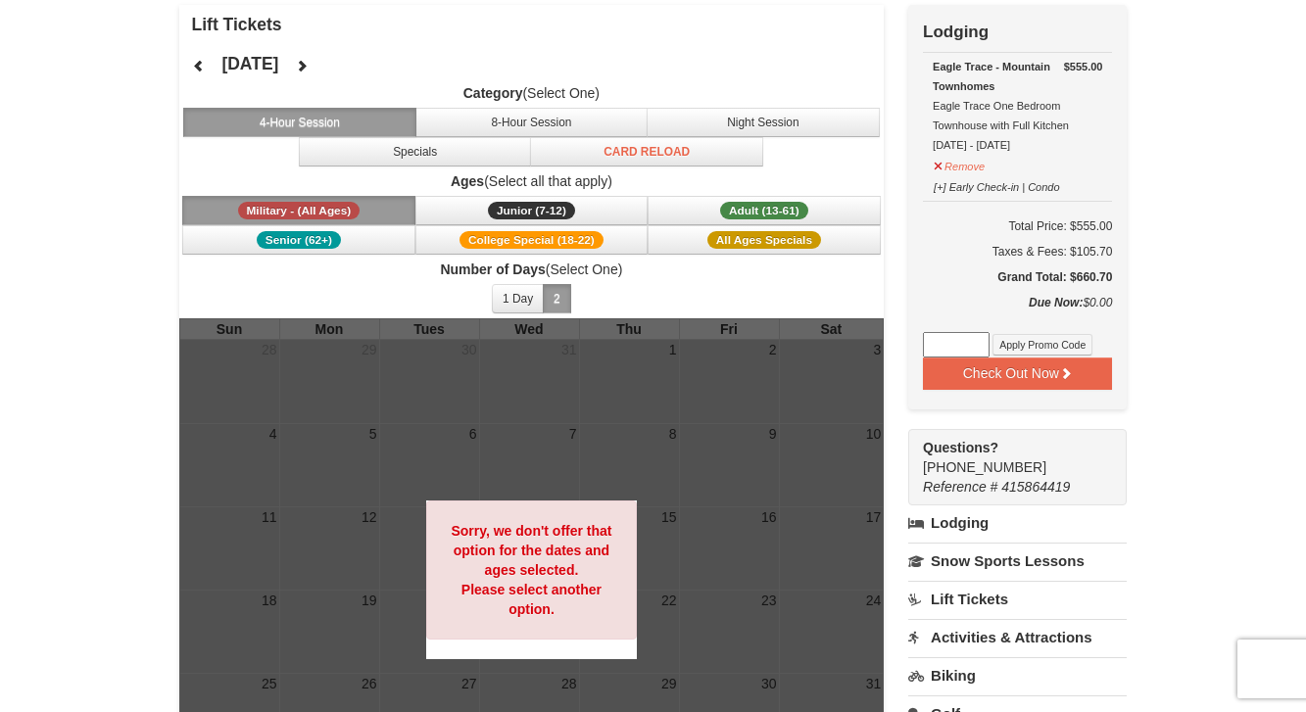
scroll to position [112, 0]
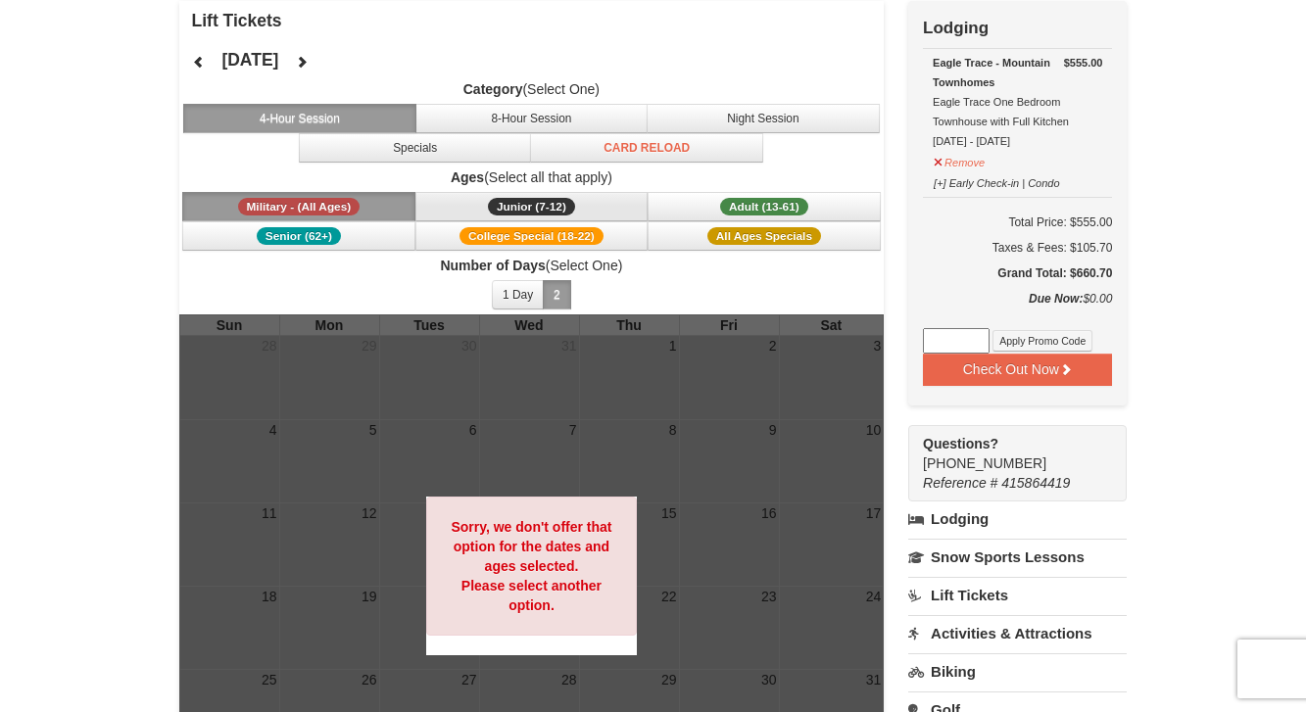
click at [494, 207] on span "Junior (7-12)" at bounding box center [531, 207] width 87 height 18
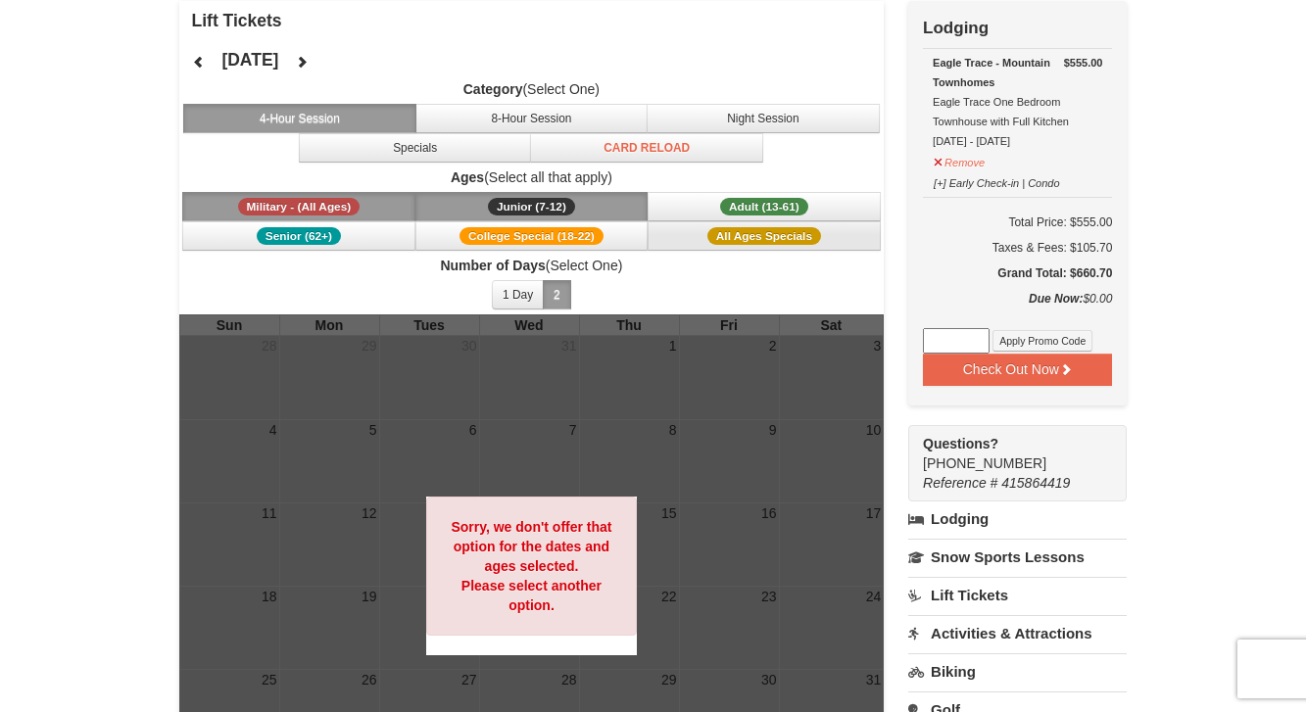
click at [694, 240] on button "All Ages Specials" at bounding box center [763, 235] width 233 height 29
click at [522, 120] on button "8-Hour Session" at bounding box center [531, 118] width 233 height 29
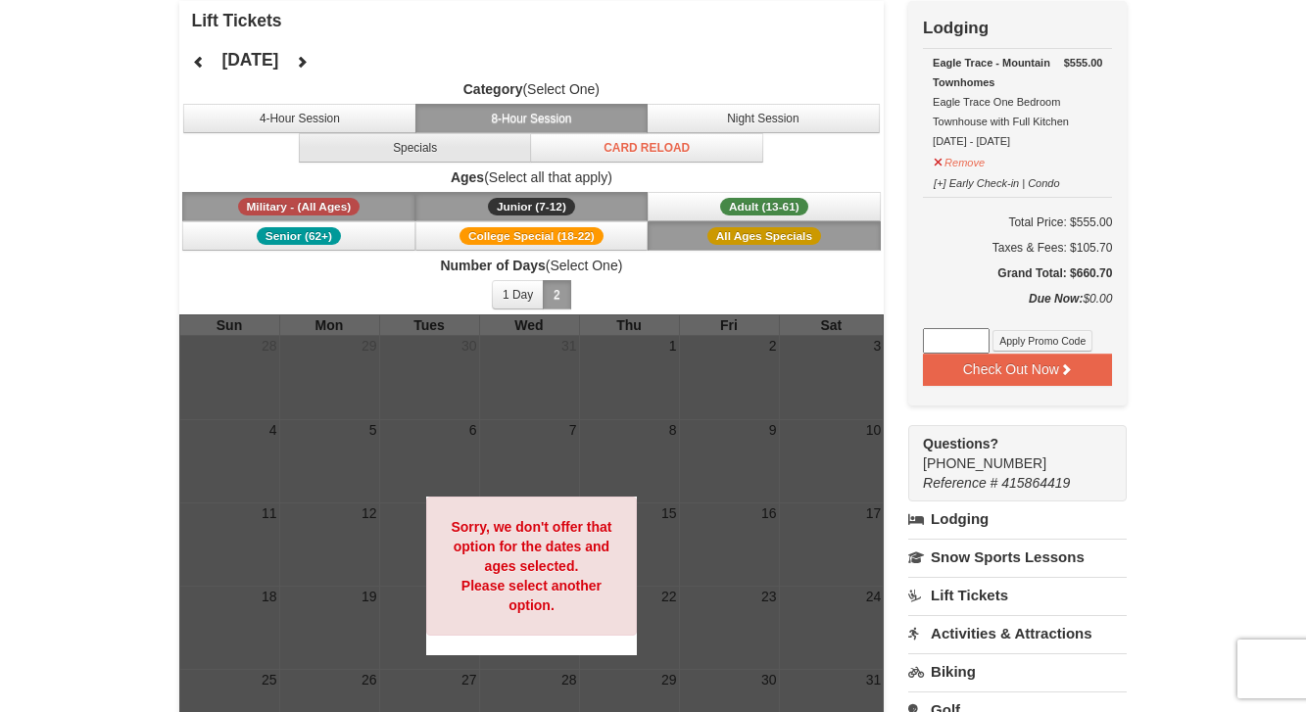
click at [471, 149] on button "Specials" at bounding box center [415, 147] width 233 height 29
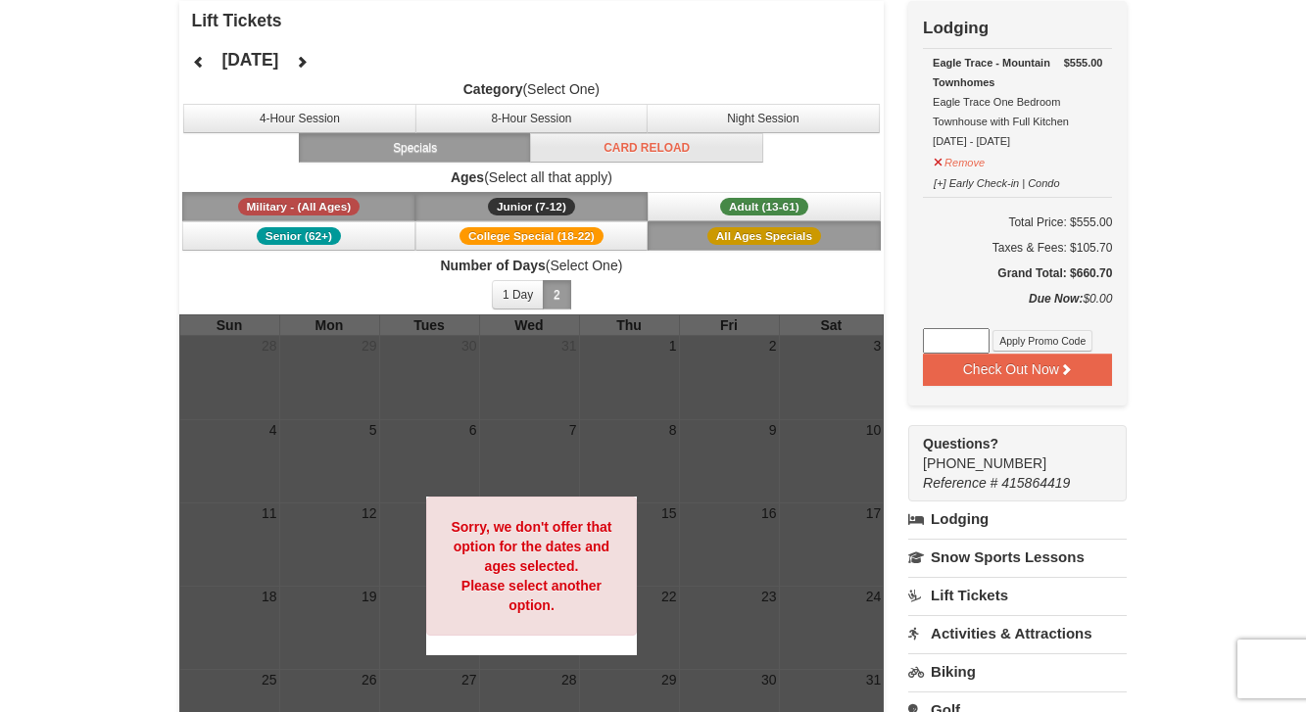
click at [635, 148] on button "Card Reload" at bounding box center [646, 147] width 233 height 29
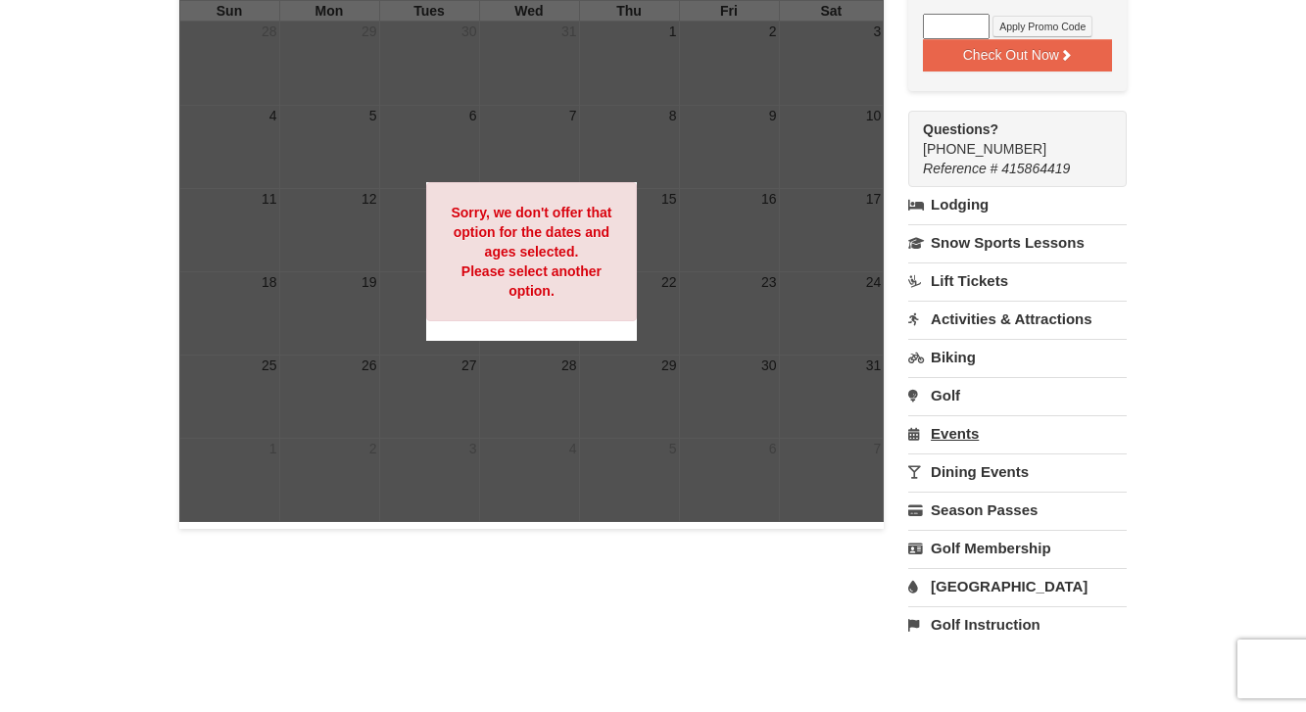
scroll to position [424, 0]
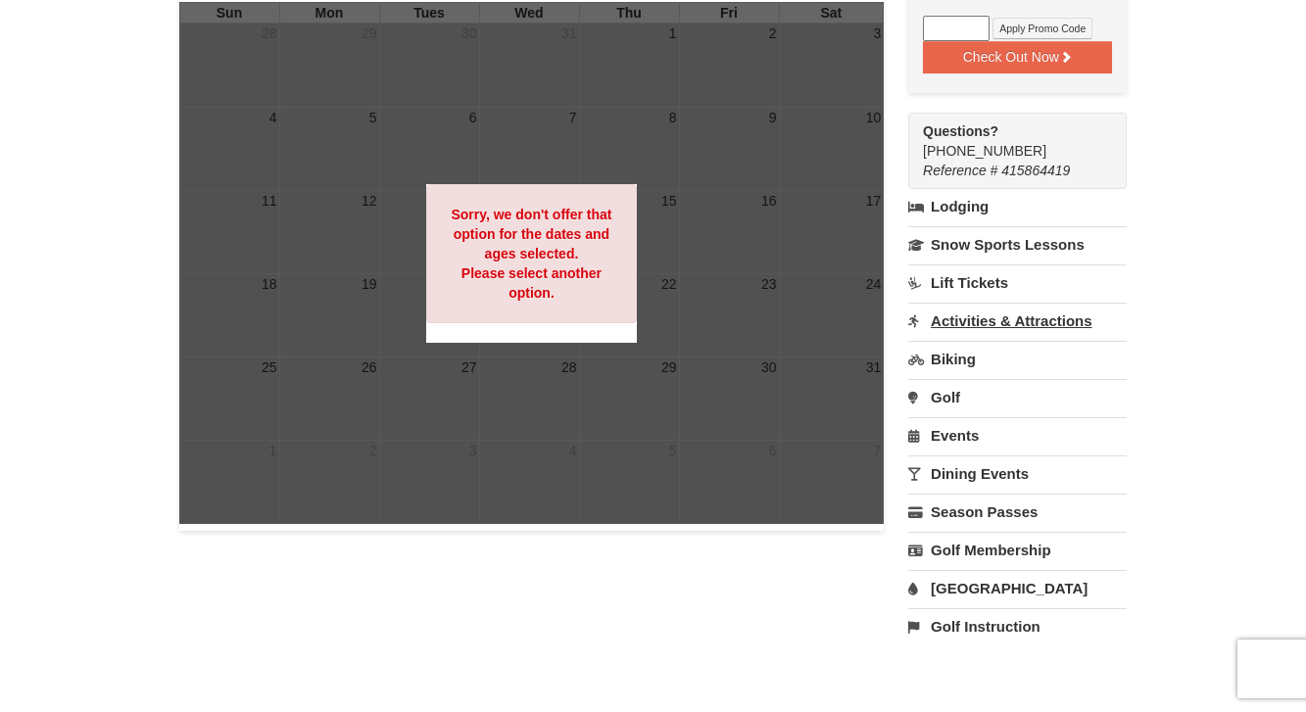
click at [960, 318] on link "Activities & Attractions" at bounding box center [1017, 321] width 218 height 36
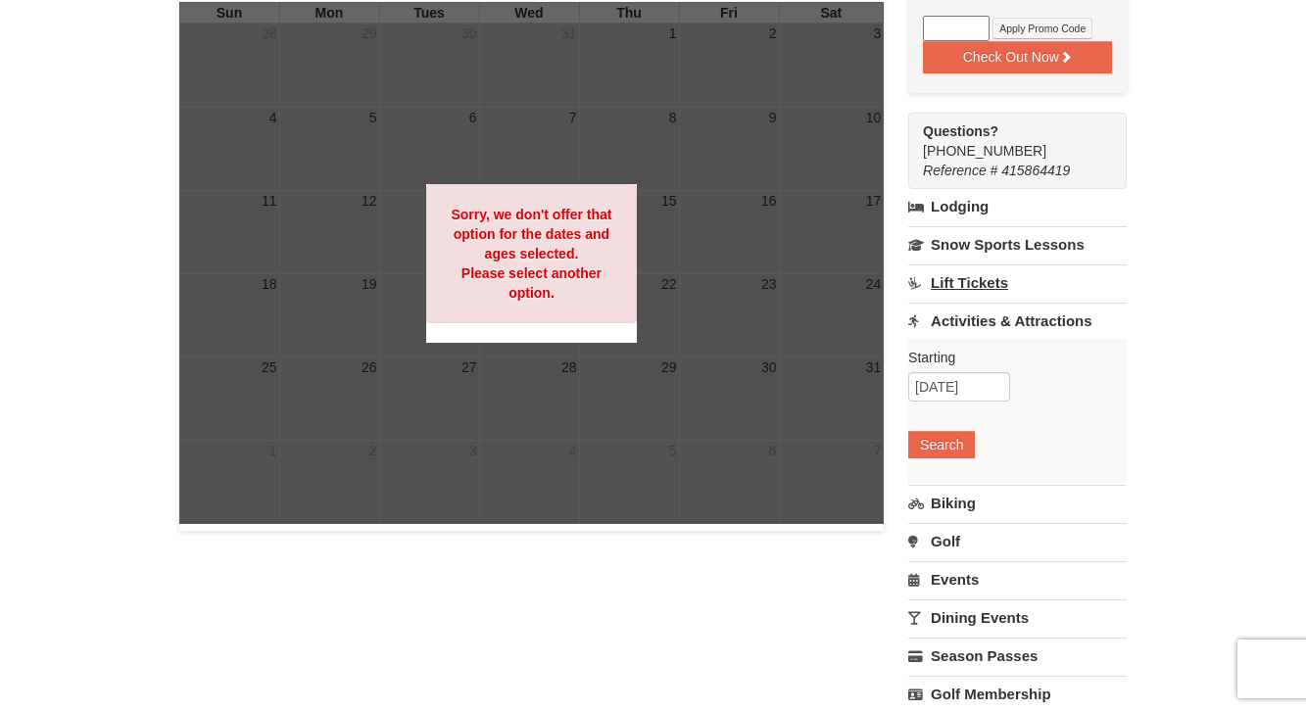
click at [977, 284] on link "Lift Tickets" at bounding box center [1017, 282] width 218 height 36
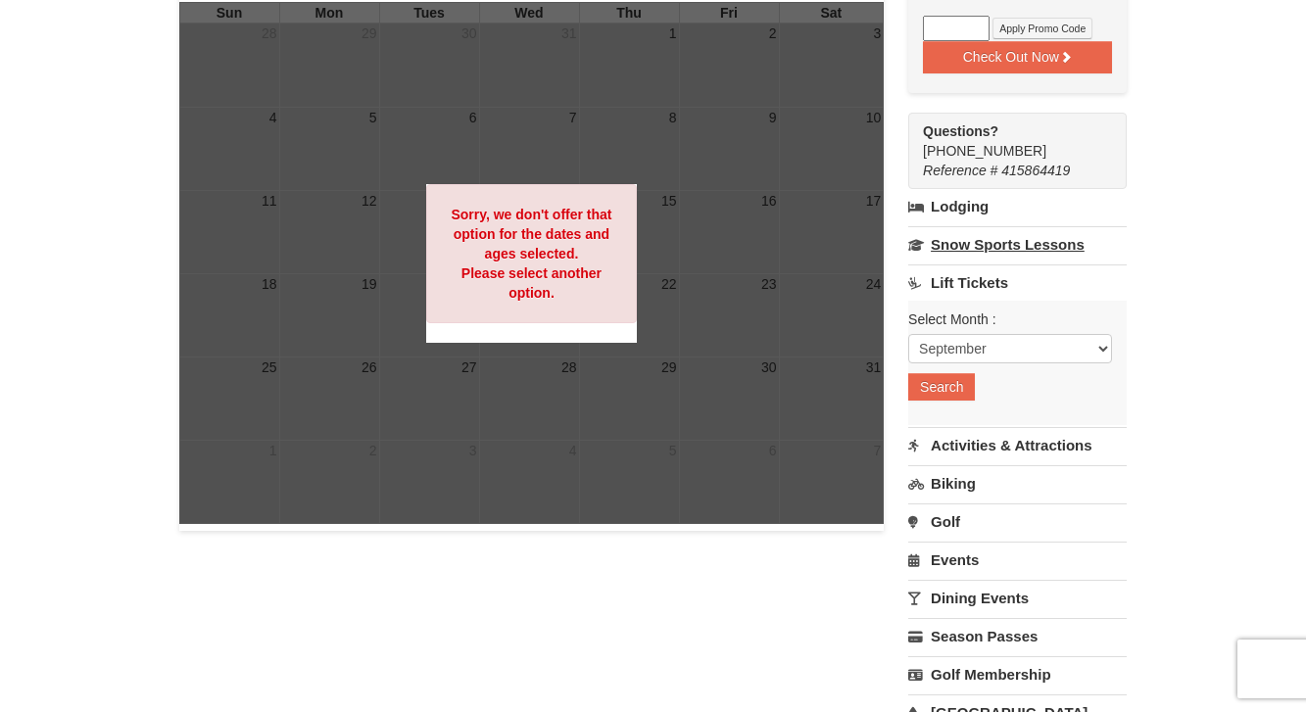
click at [972, 254] on link "Snow Sports Lessons" at bounding box center [1017, 244] width 218 height 36
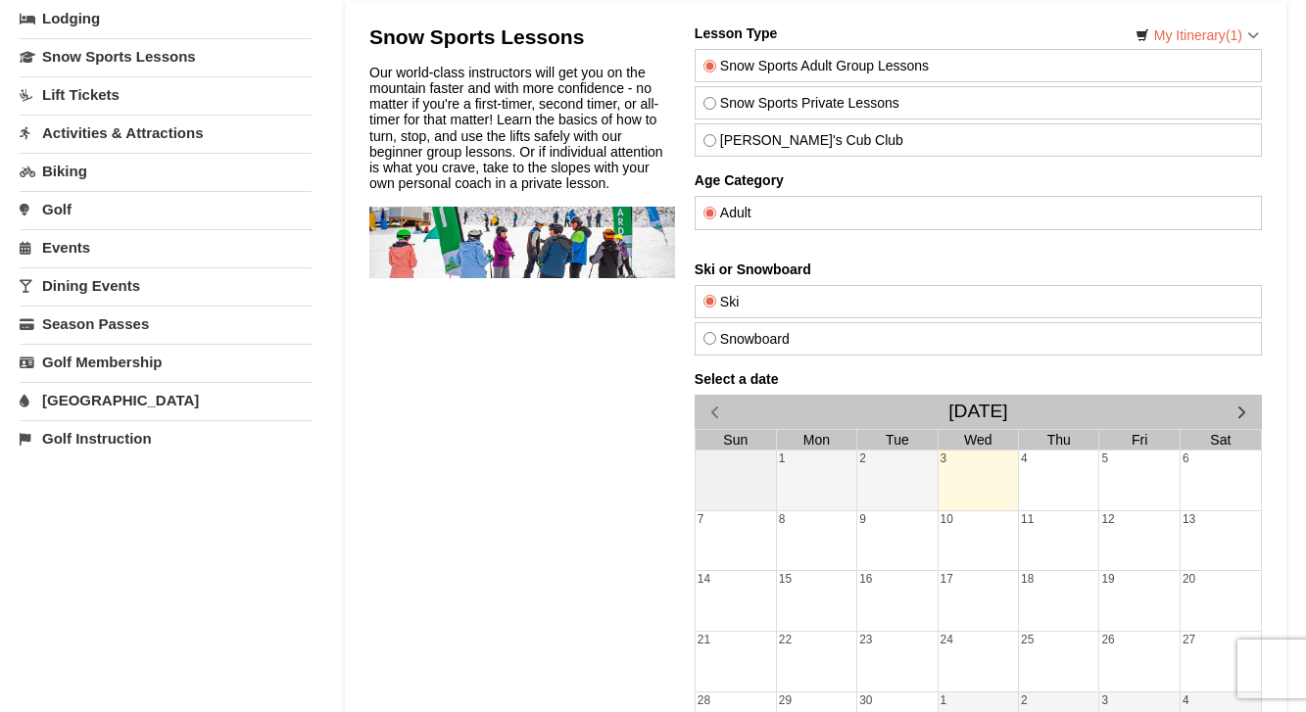
scroll to position [131, 0]
click at [1237, 416] on span "button" at bounding box center [1240, 412] width 21 height 21
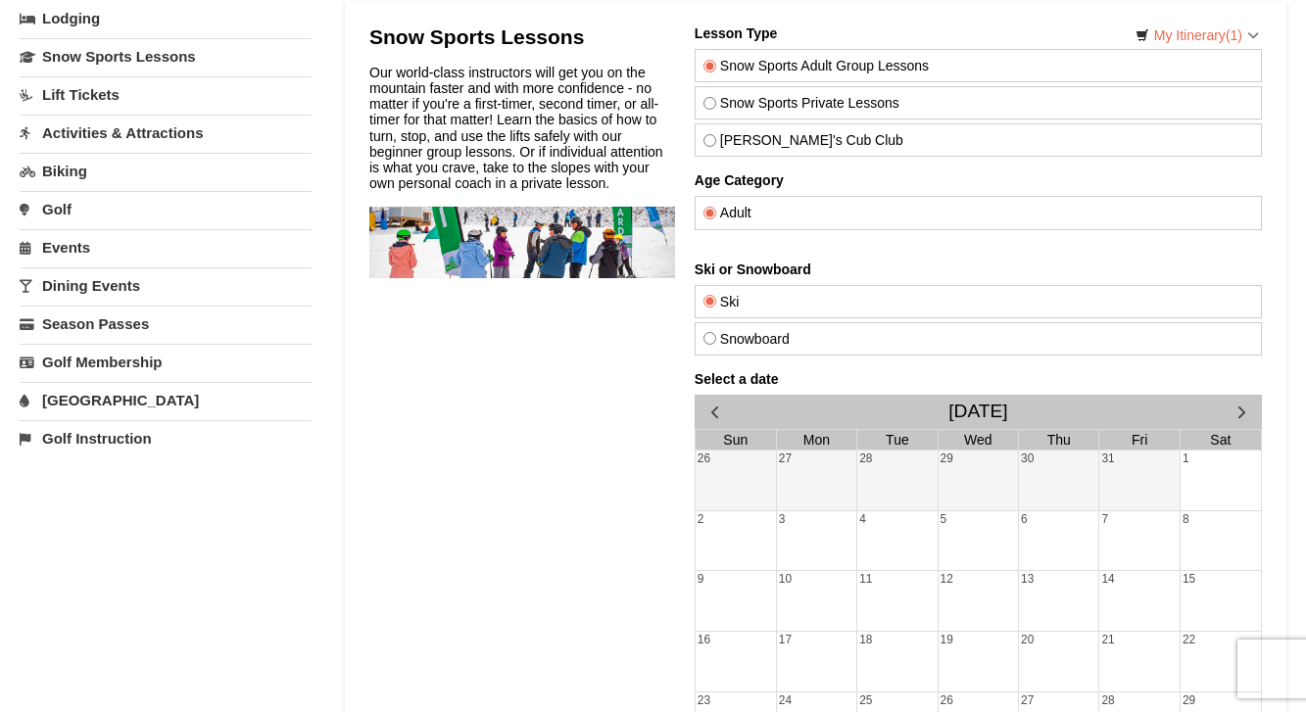
click at [1237, 416] on span "button" at bounding box center [1240, 412] width 21 height 21
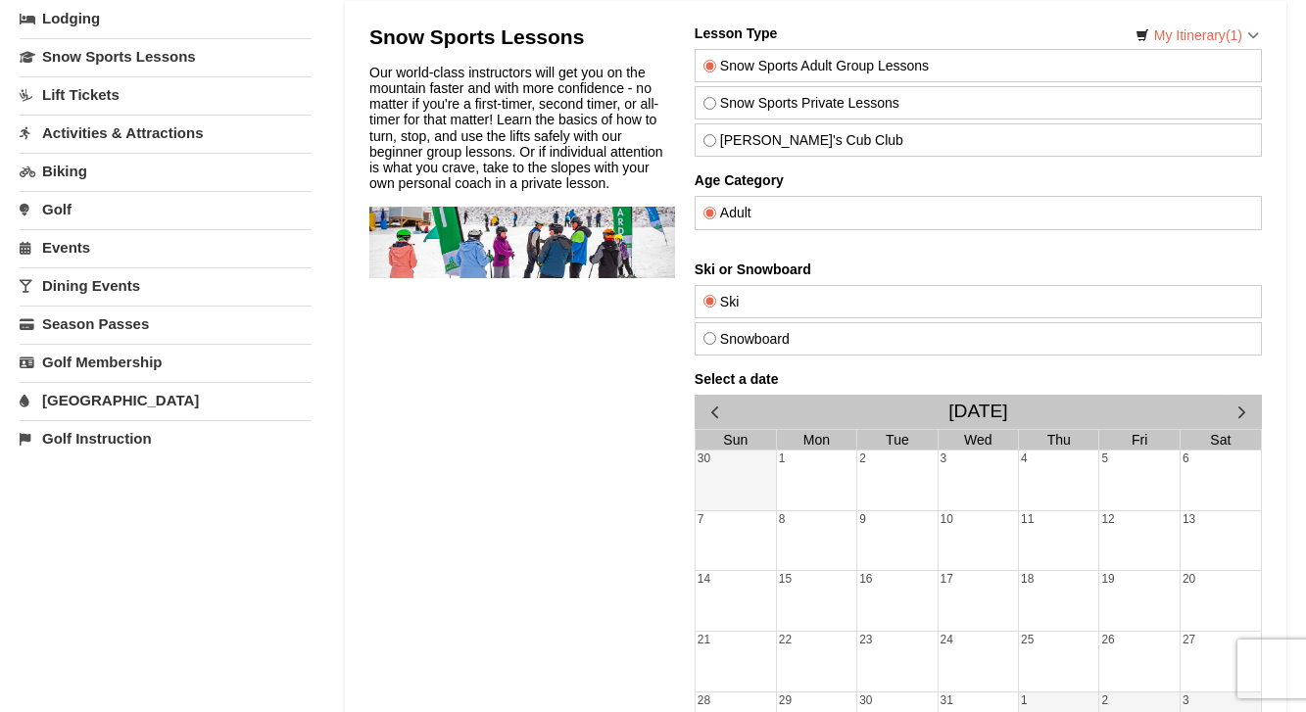
click at [1237, 416] on span "button" at bounding box center [1240, 412] width 21 height 21
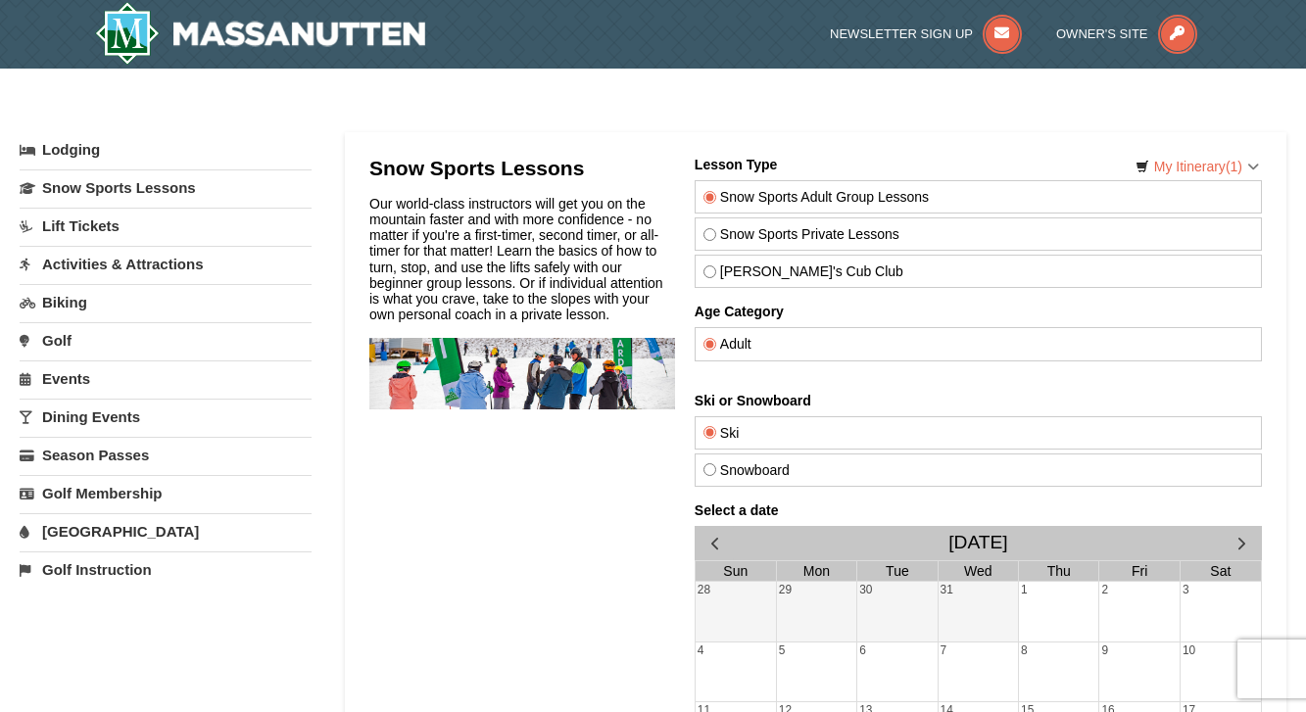
scroll to position [0, 0]
click at [106, 231] on link "Lift Tickets" at bounding box center [166, 226] width 292 height 36
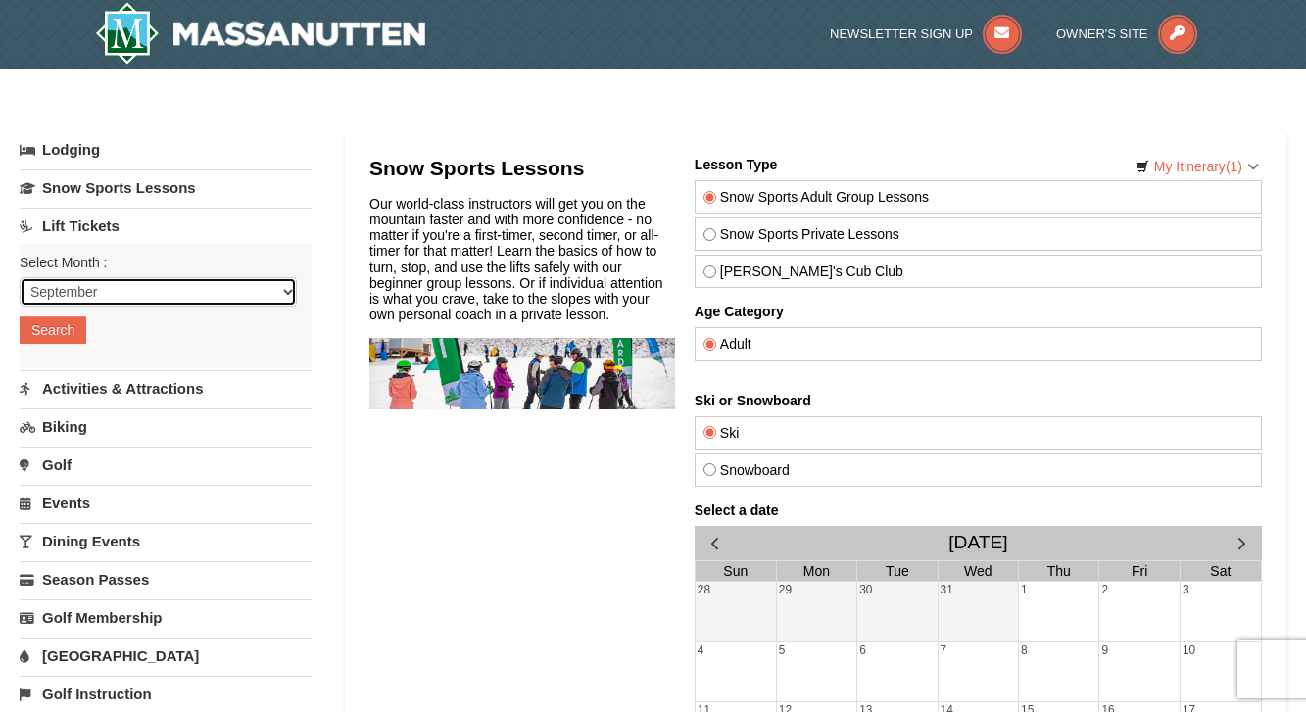
select select "1"
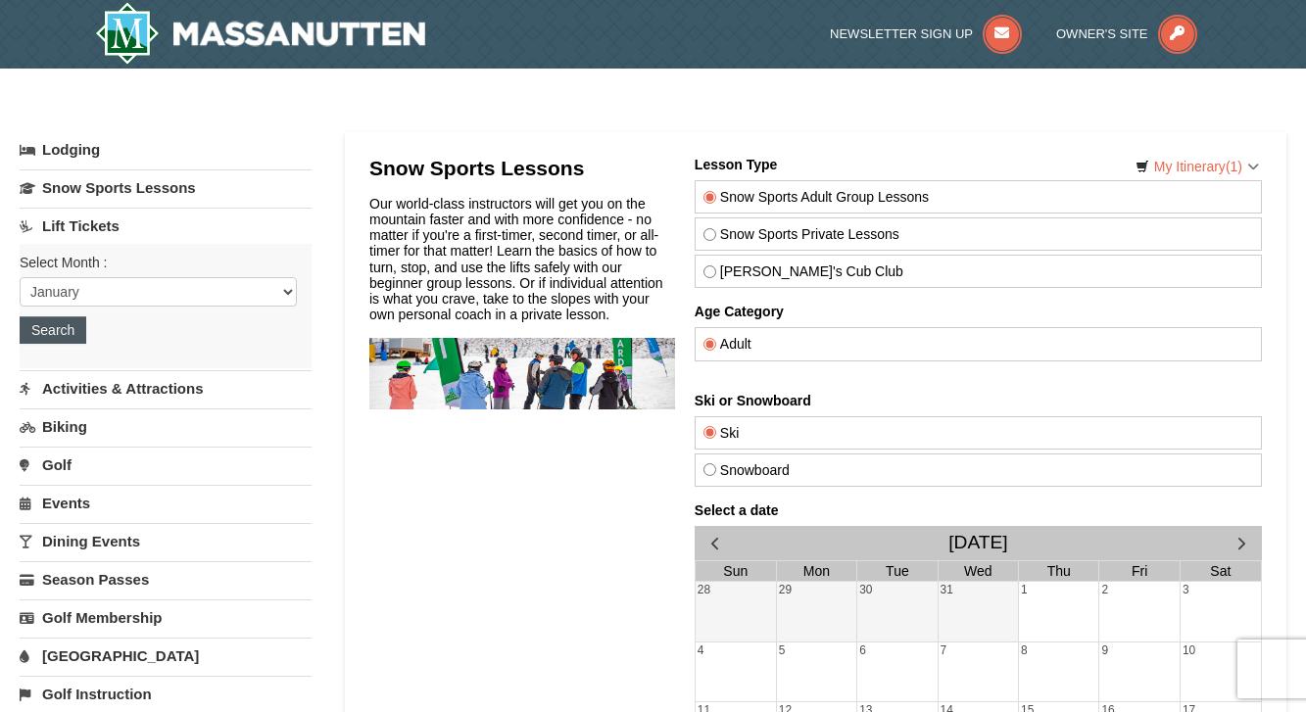
click at [72, 330] on button "Search" at bounding box center [53, 329] width 67 height 27
